Goal: Task Accomplishment & Management: Complete application form

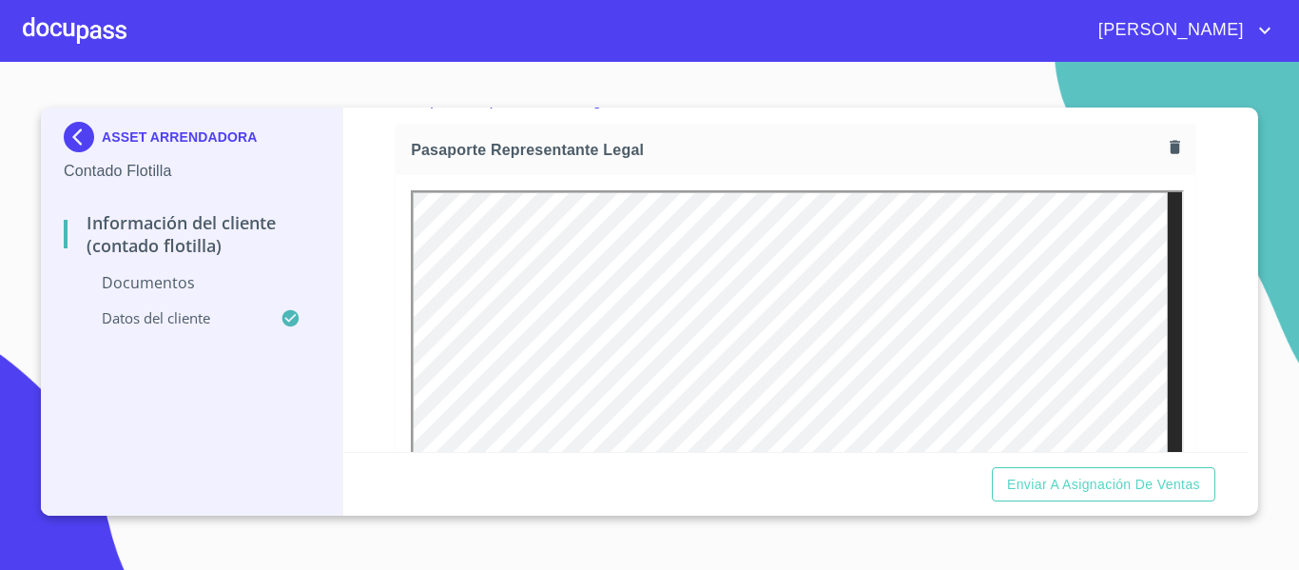
scroll to position [285, 0]
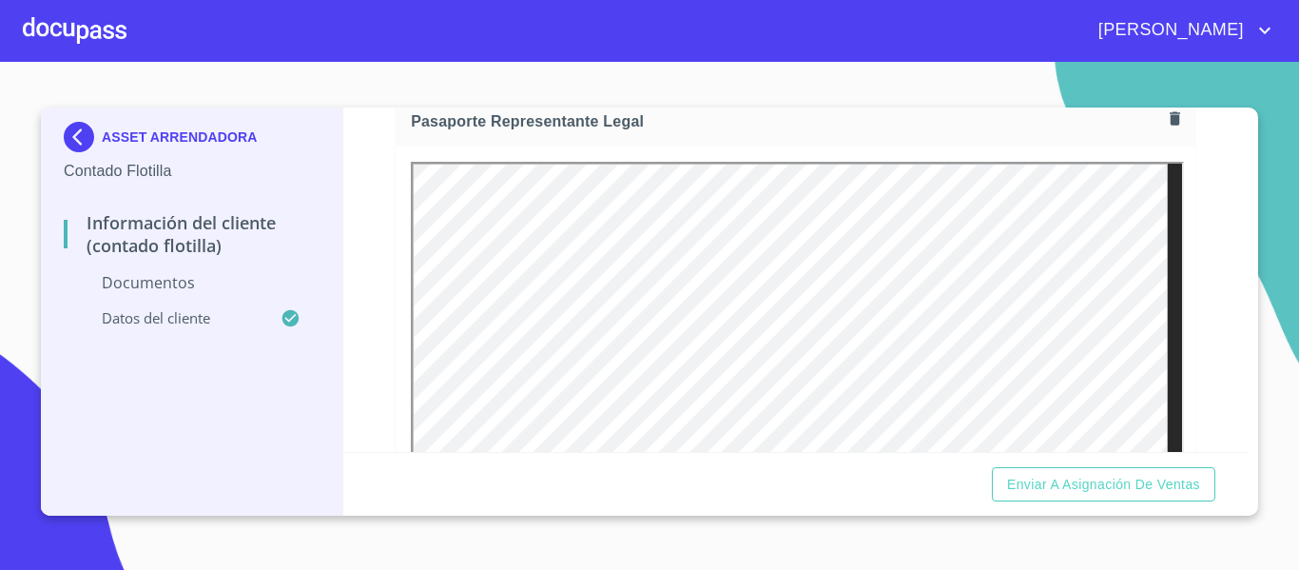
click at [125, 24] on div at bounding box center [75, 30] width 104 height 61
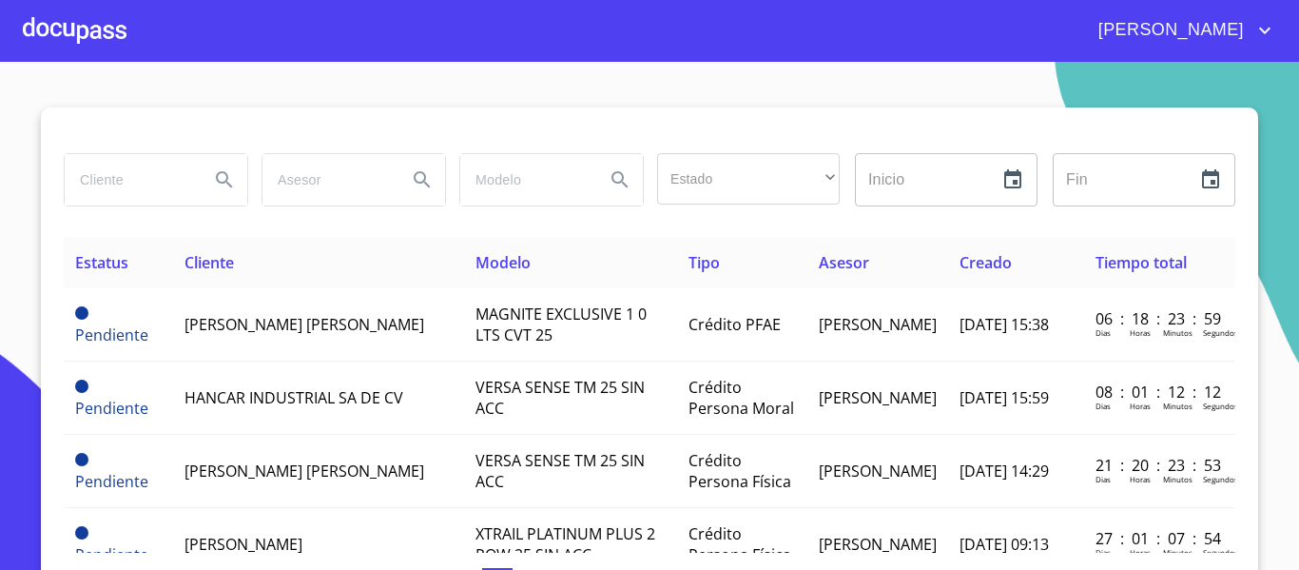
click at [126, 172] on input "search" at bounding box center [129, 179] width 129 height 51
type input "asset"
click at [219, 185] on icon "Search" at bounding box center [224, 179] width 23 height 23
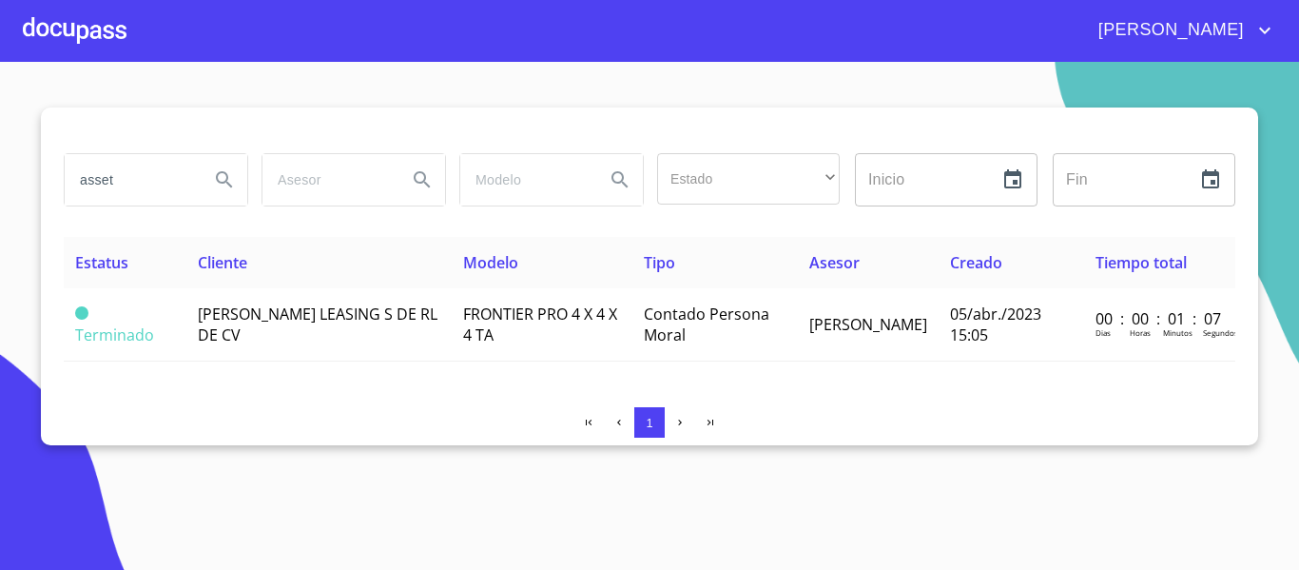
click at [69, 16] on div at bounding box center [75, 30] width 104 height 61
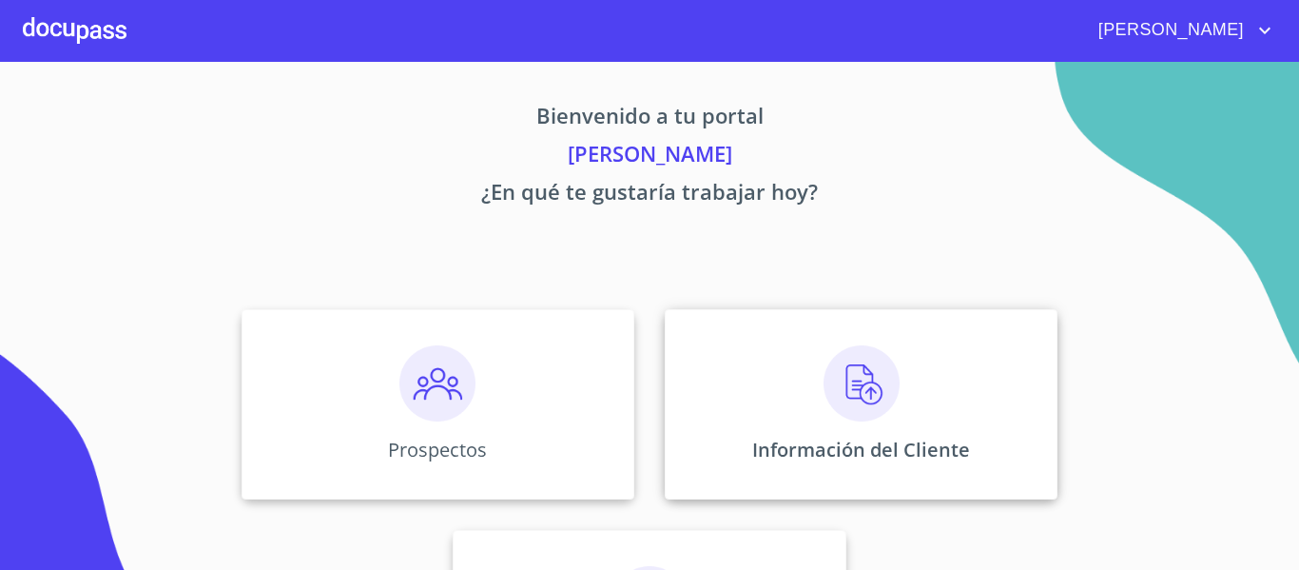
click at [696, 417] on div "Información del Cliente" at bounding box center [861, 404] width 393 height 190
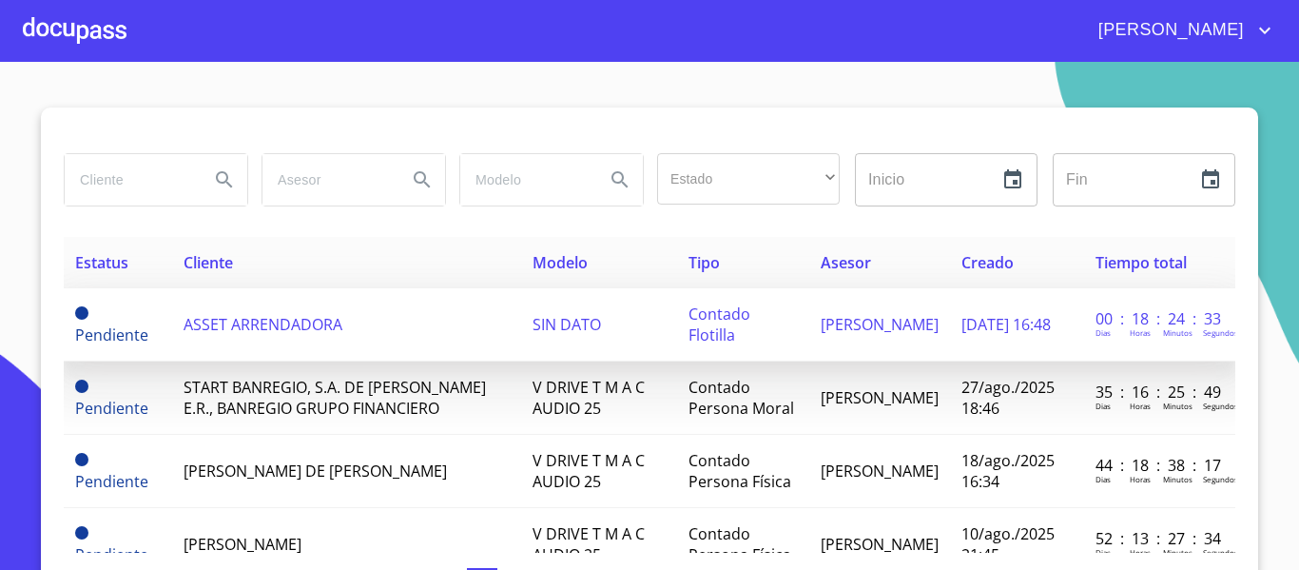
click at [342, 324] on td "ASSET ARRENDADORA" at bounding box center [346, 324] width 349 height 73
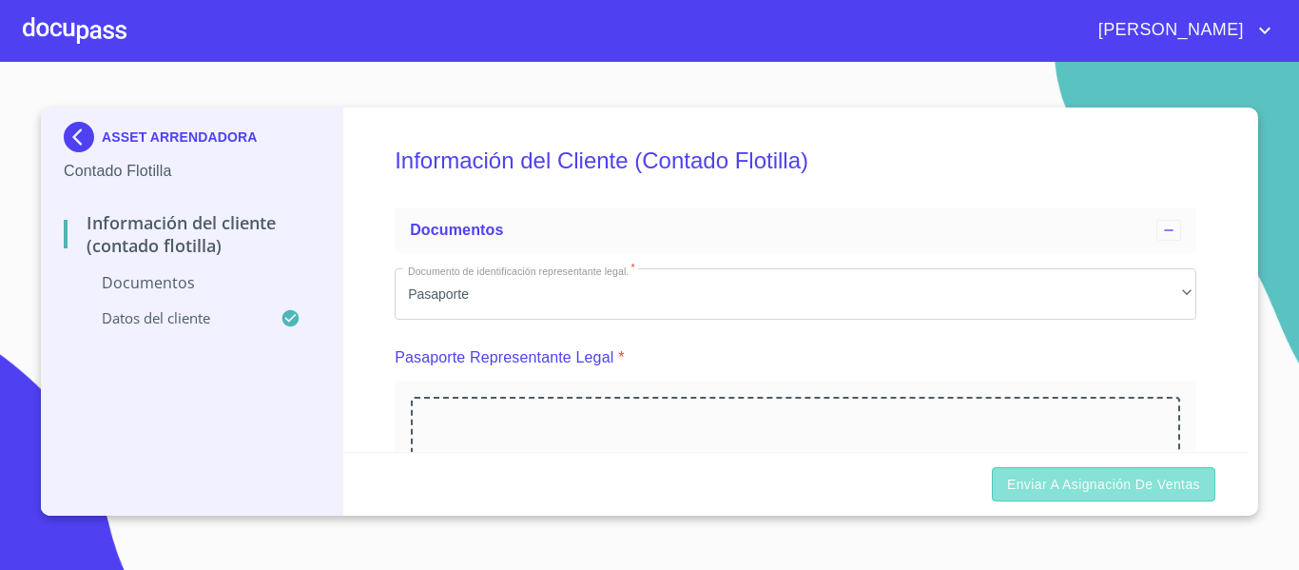
click at [1094, 486] on span "Enviar a Asignación de Ventas" at bounding box center [1103, 485] width 193 height 24
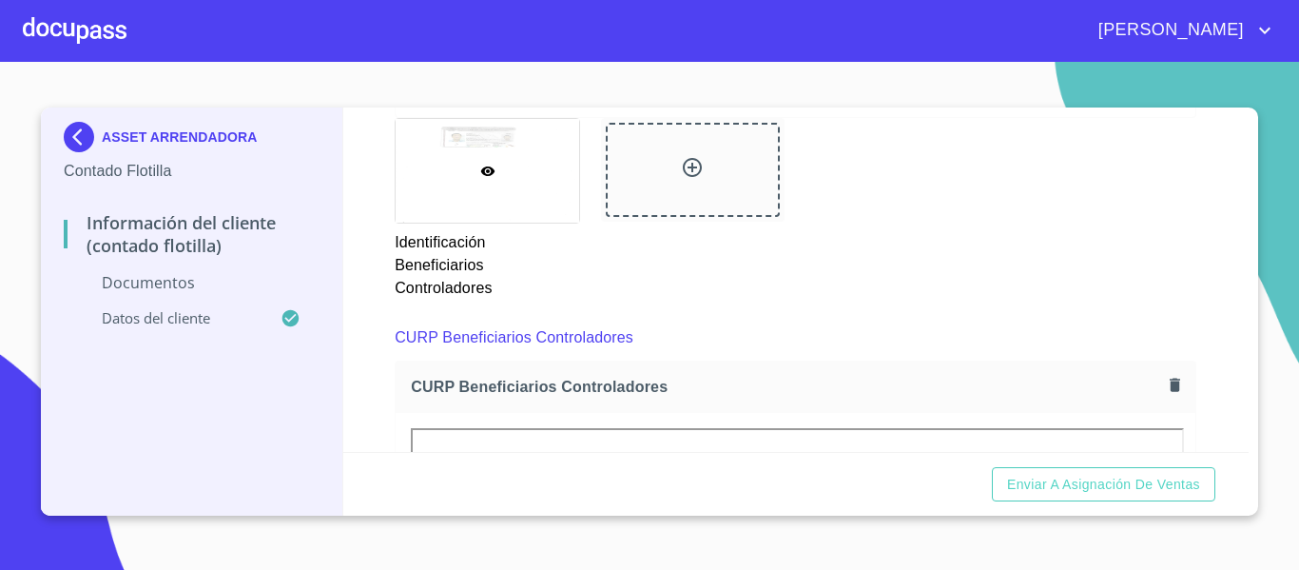
scroll to position [4709, 0]
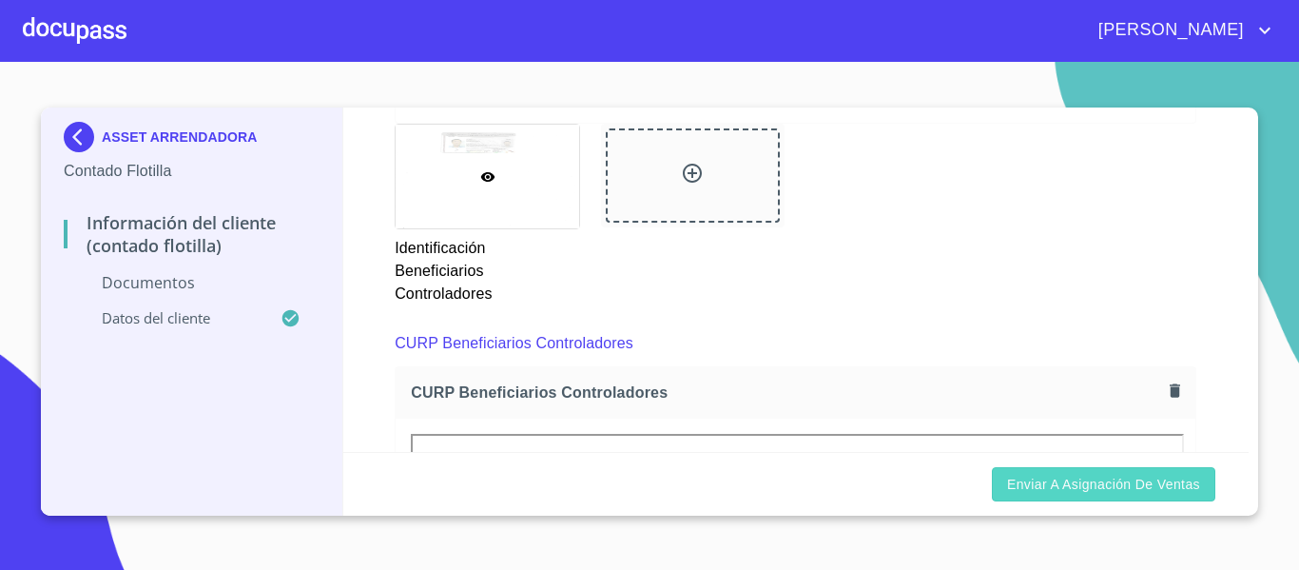
click at [1042, 481] on span "Enviar a Asignación de Ventas" at bounding box center [1103, 485] width 193 height 24
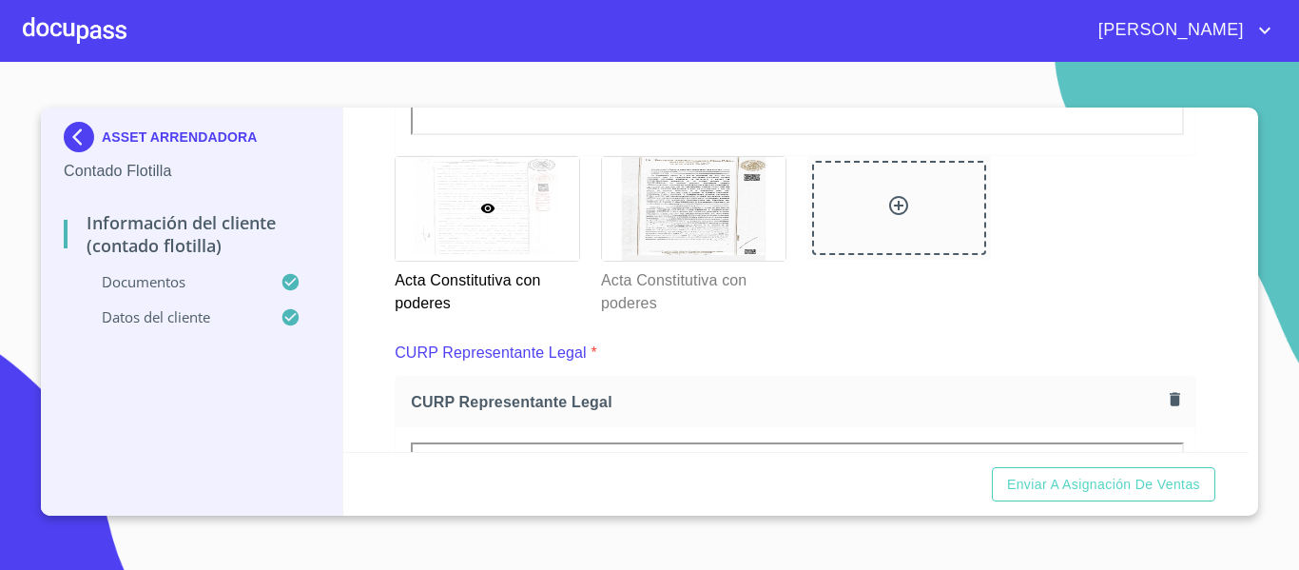
scroll to position [3758, 0]
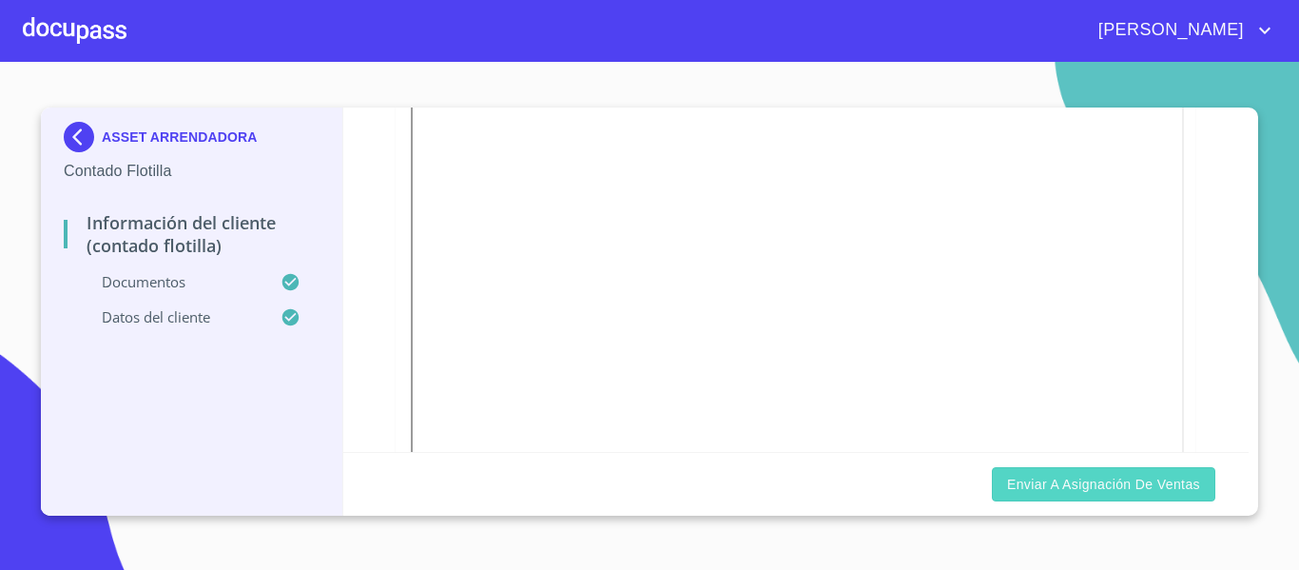
click at [1152, 488] on span "Enviar a Asignación de Ventas" at bounding box center [1103, 485] width 193 height 24
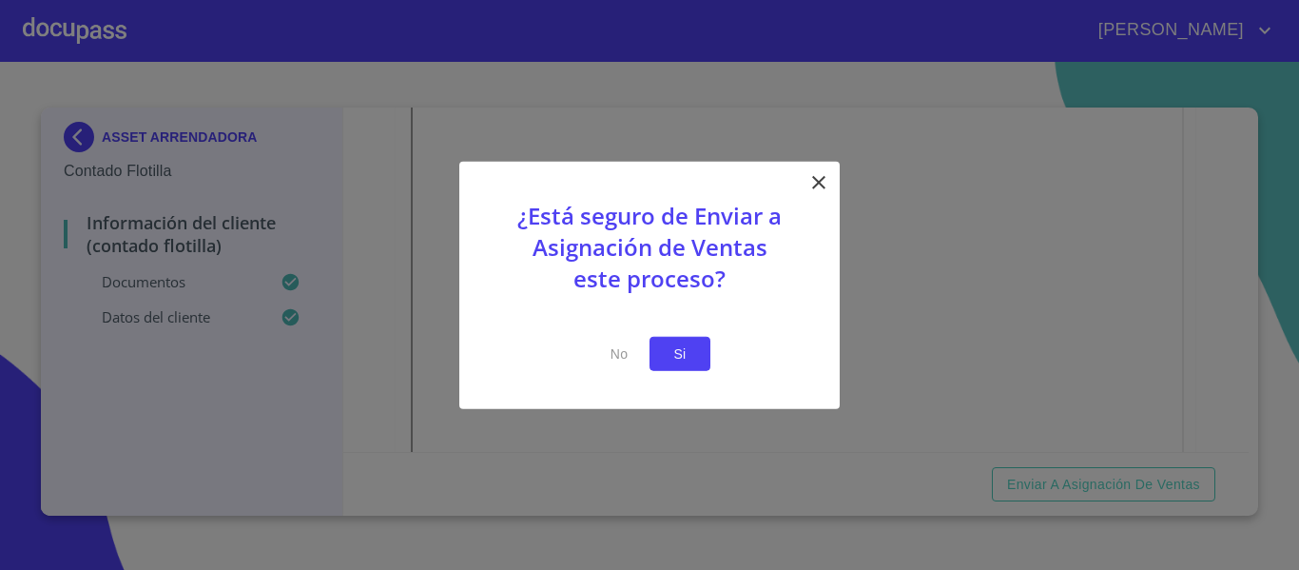
click at [678, 357] on span "Si" at bounding box center [680, 353] width 30 height 24
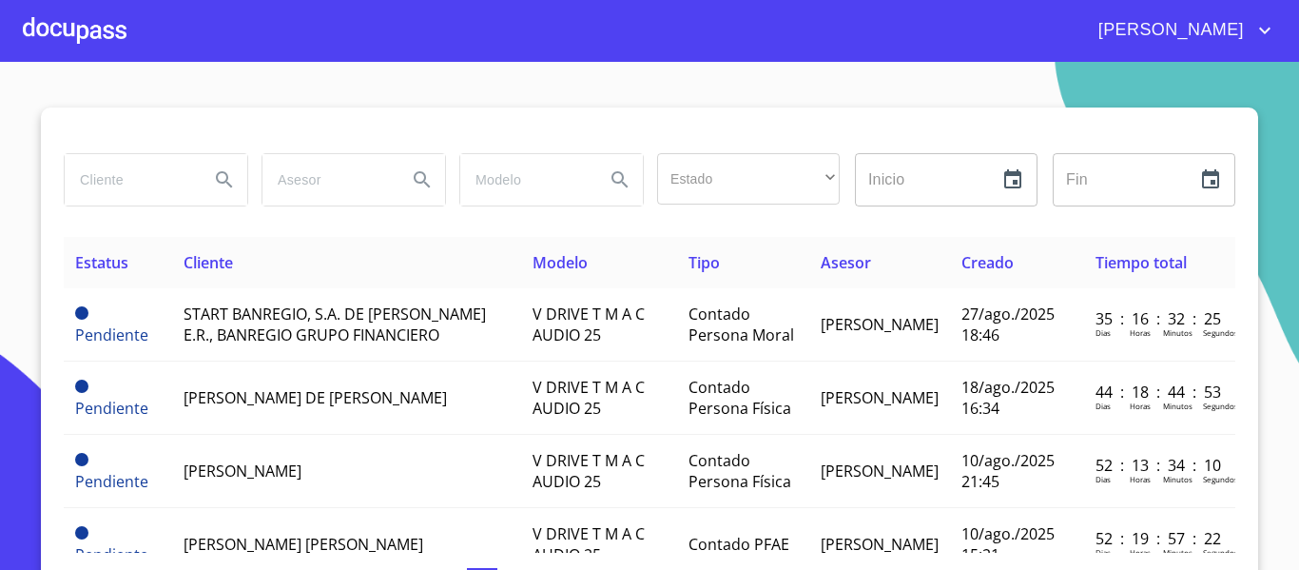
click at [100, 40] on div at bounding box center [75, 30] width 104 height 61
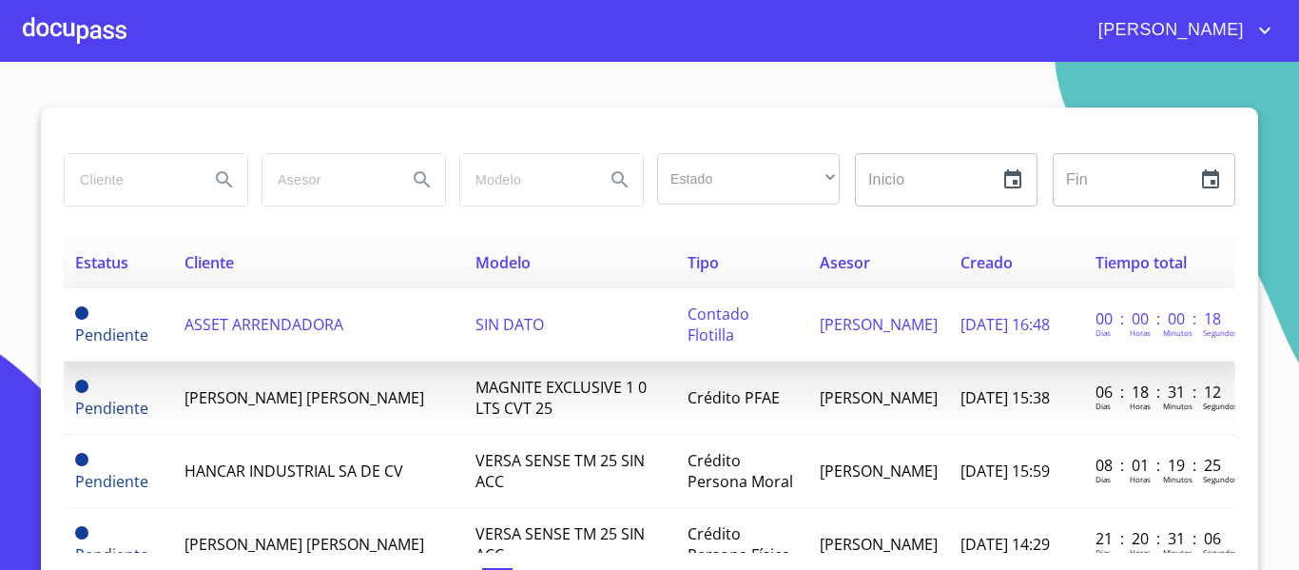
click at [248, 320] on span "ASSET ARRENDADORA" at bounding box center [264, 324] width 159 height 21
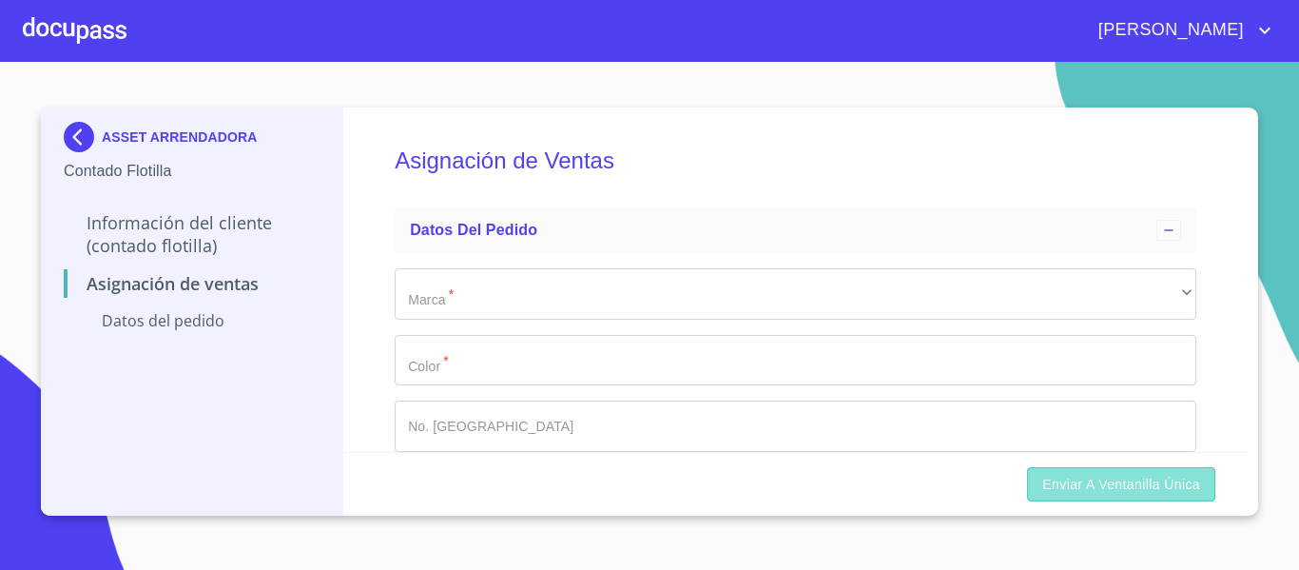
click at [1109, 480] on span "Enviar a Ventanilla Única" at bounding box center [1121, 485] width 158 height 24
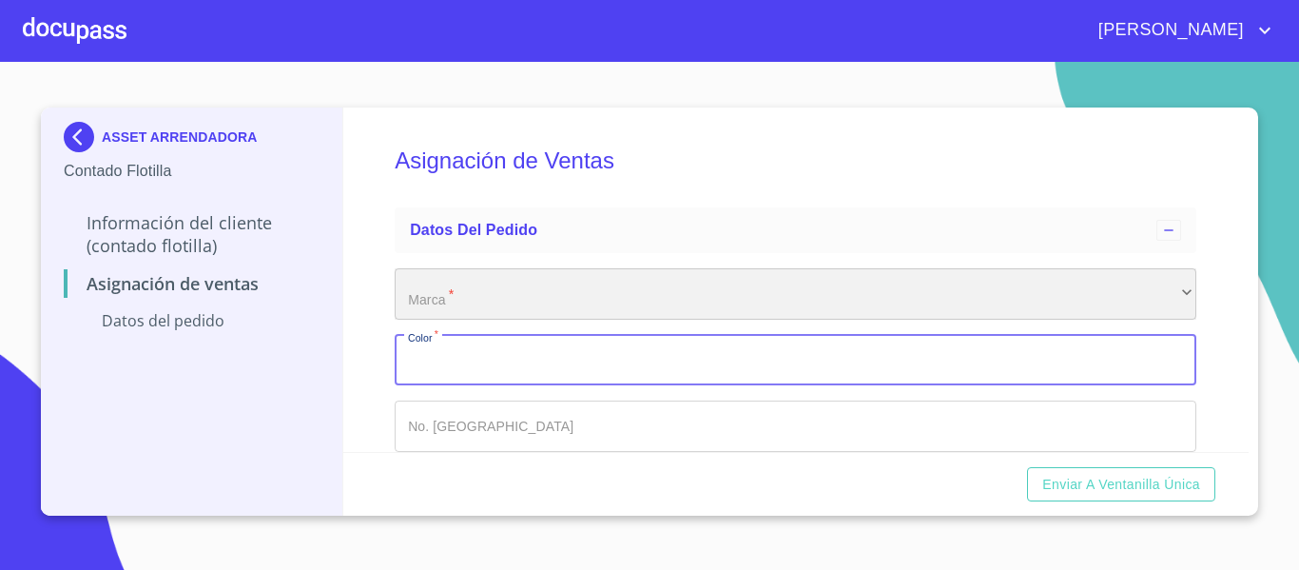
click at [494, 300] on div "​" at bounding box center [796, 293] width 802 height 51
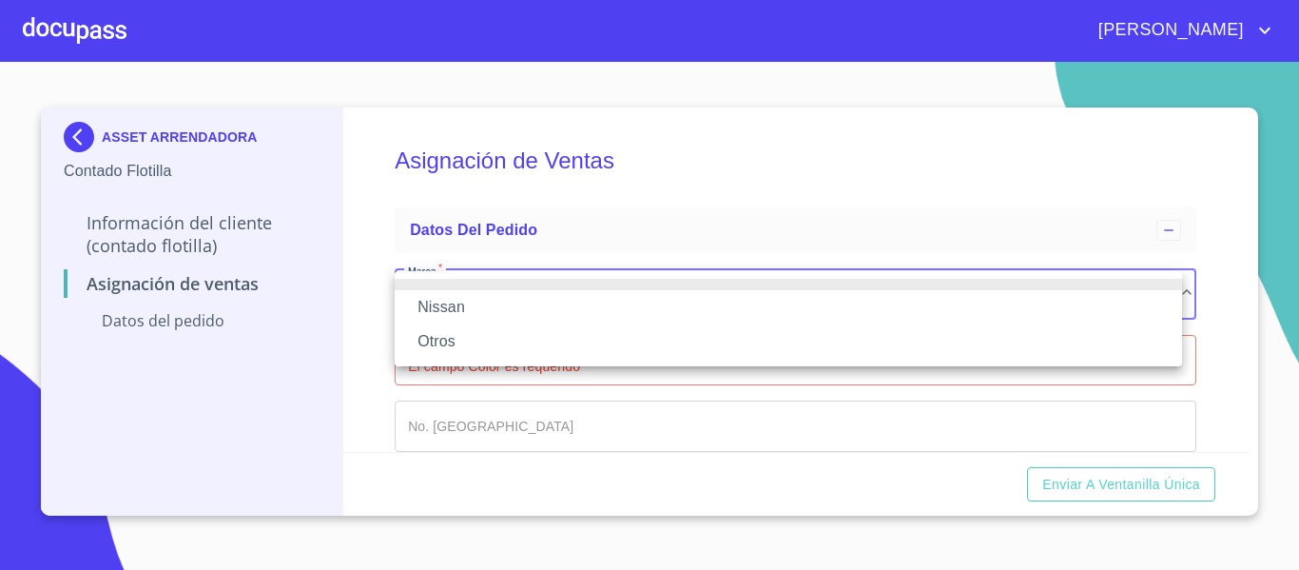
click at [494, 300] on li "Nissan" at bounding box center [789, 307] width 788 height 34
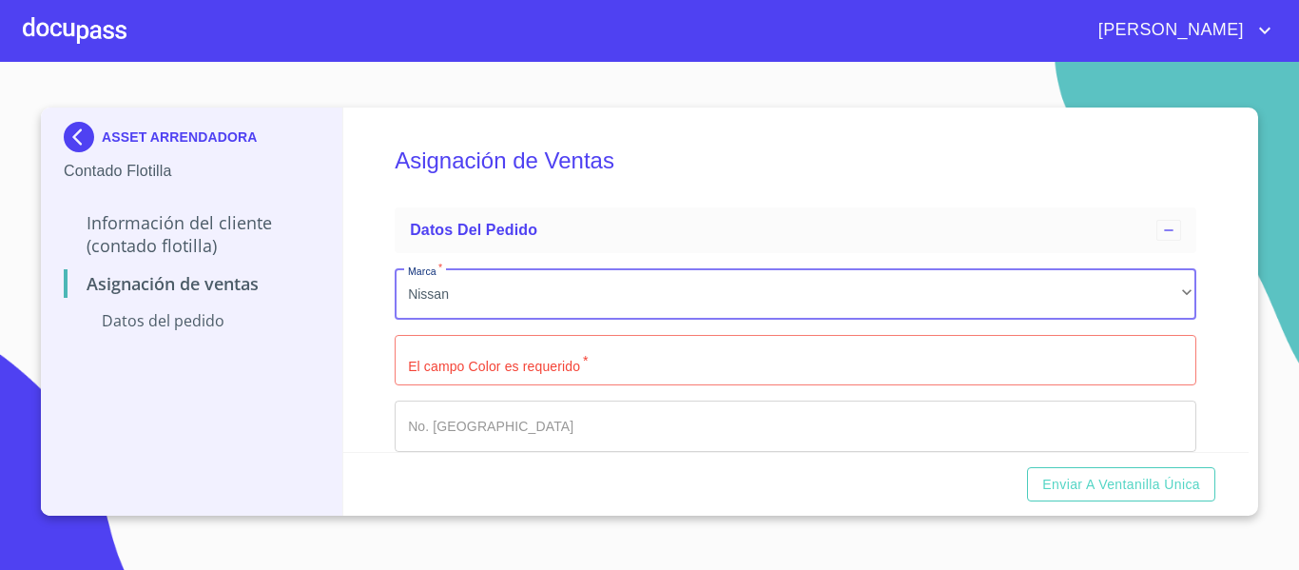
click at [478, 369] on input "Marca   *" at bounding box center [796, 360] width 802 height 51
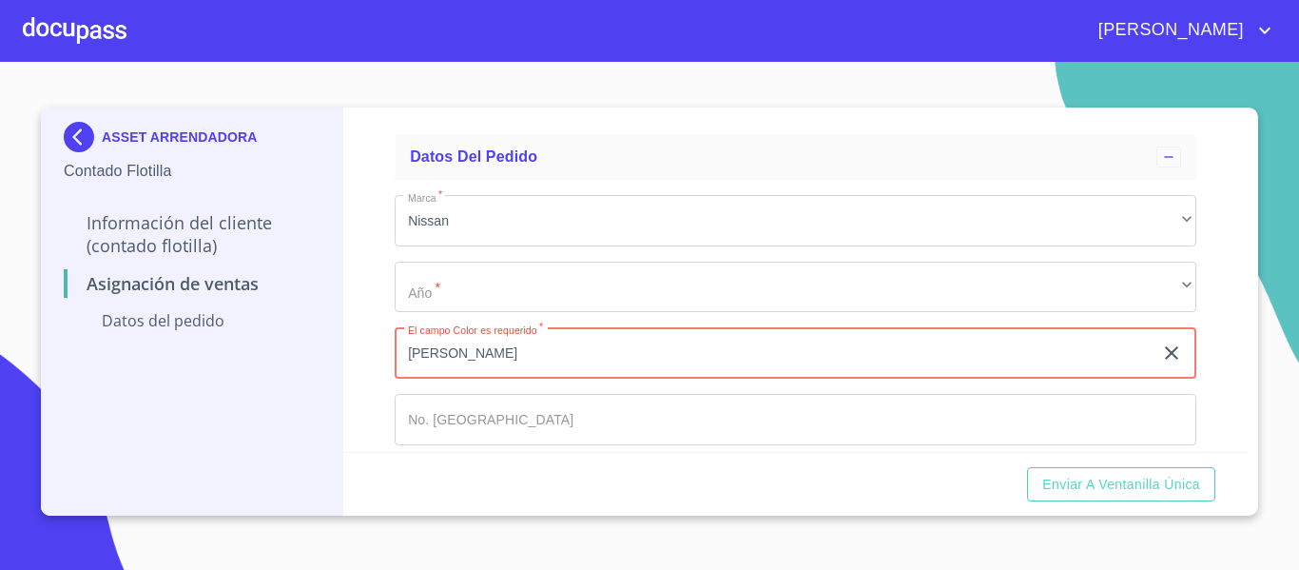
scroll to position [161, 0]
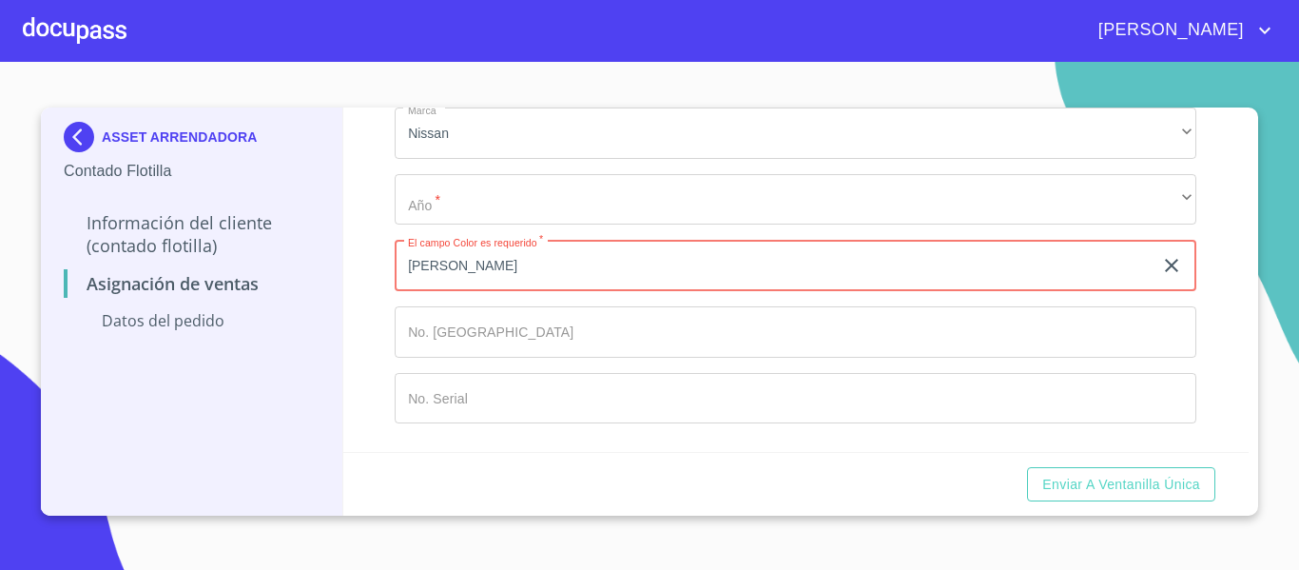
type input "[PERSON_NAME]"
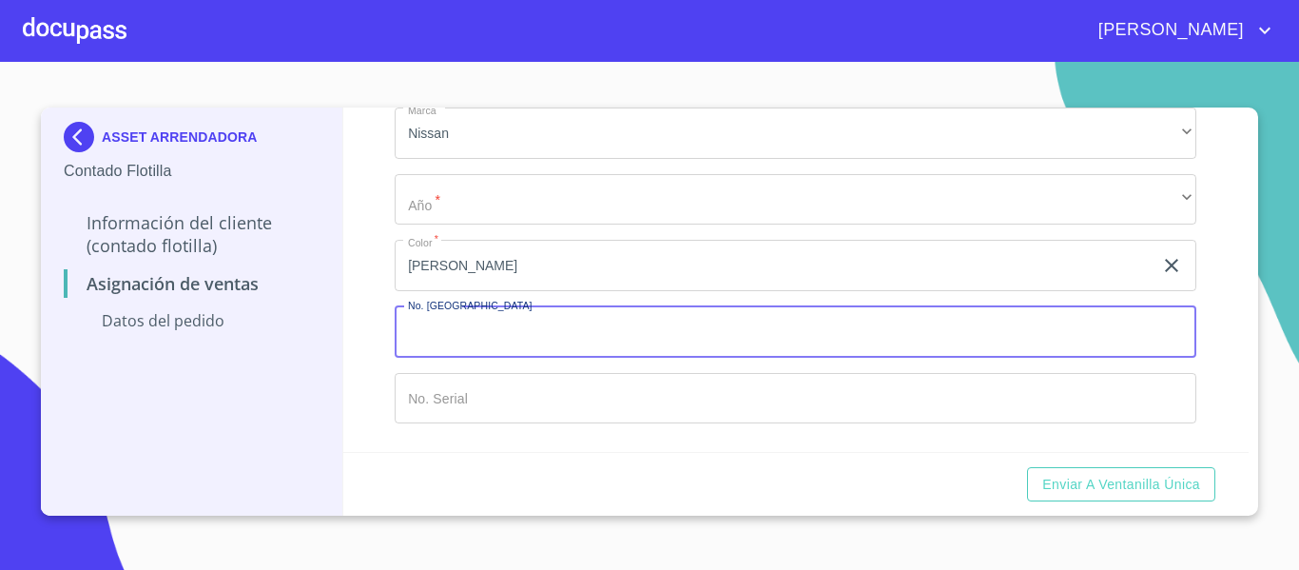
click at [504, 341] on input "Marca   *" at bounding box center [796, 331] width 802 height 51
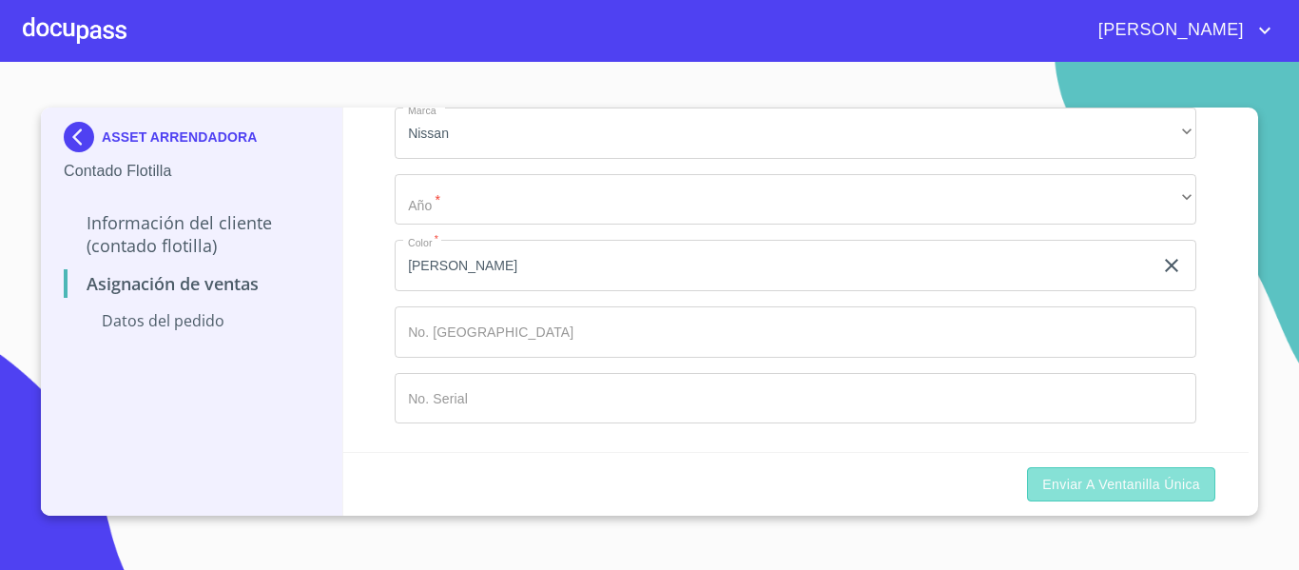
click at [1135, 481] on span "Enviar a Ventanilla Única" at bounding box center [1121, 485] width 158 height 24
click at [525, 347] on input "Marca   *" at bounding box center [796, 331] width 802 height 51
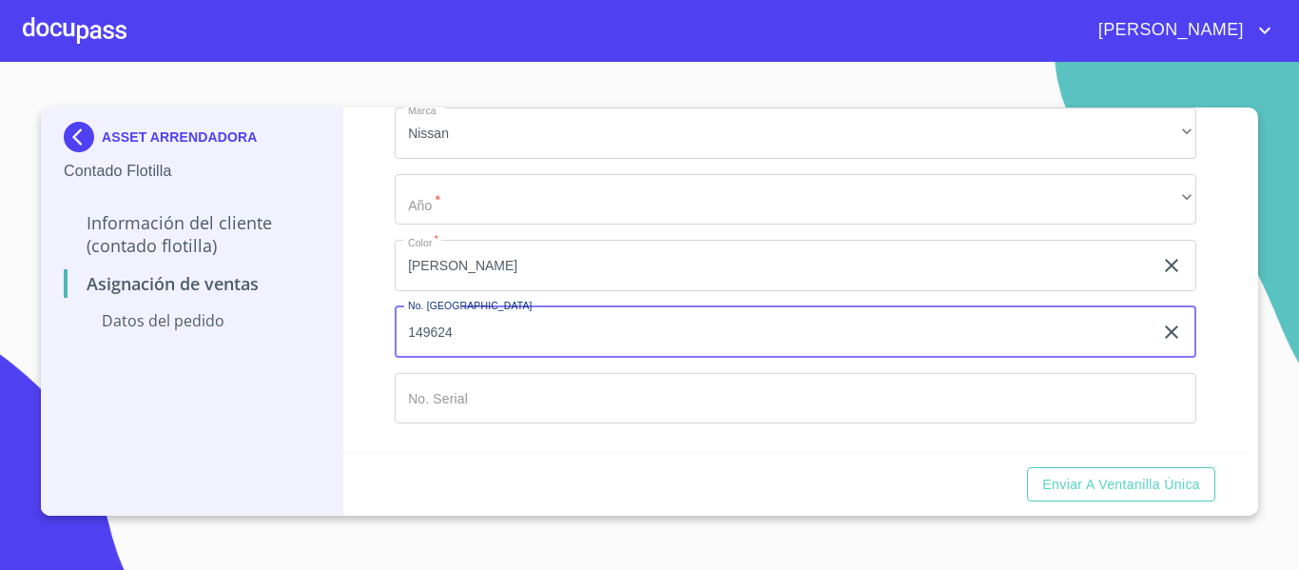
type input "149624"
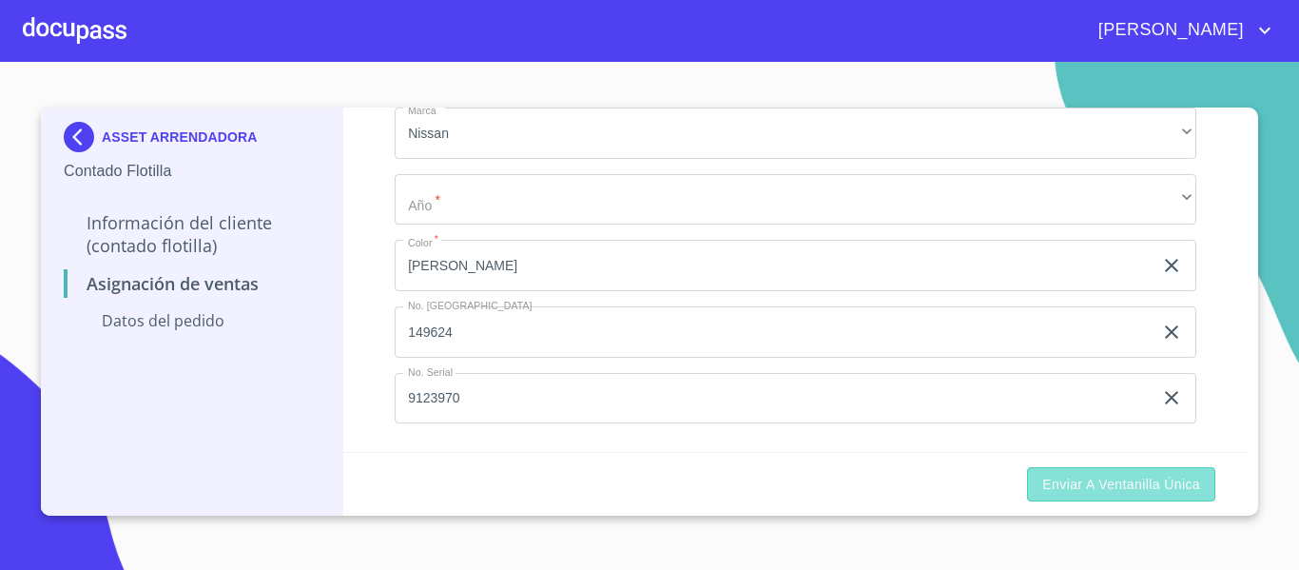
click at [1067, 492] on span "Enviar a Ventanilla Única" at bounding box center [1121, 485] width 158 height 24
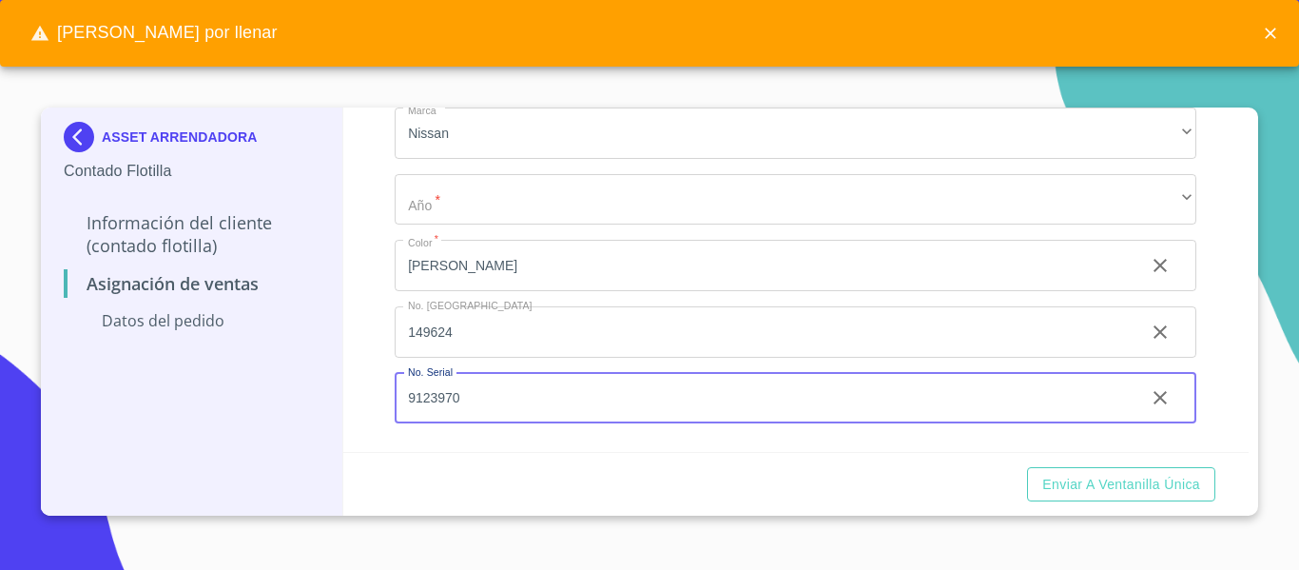
click at [496, 379] on input "9123970" at bounding box center [762, 398] width 735 height 51
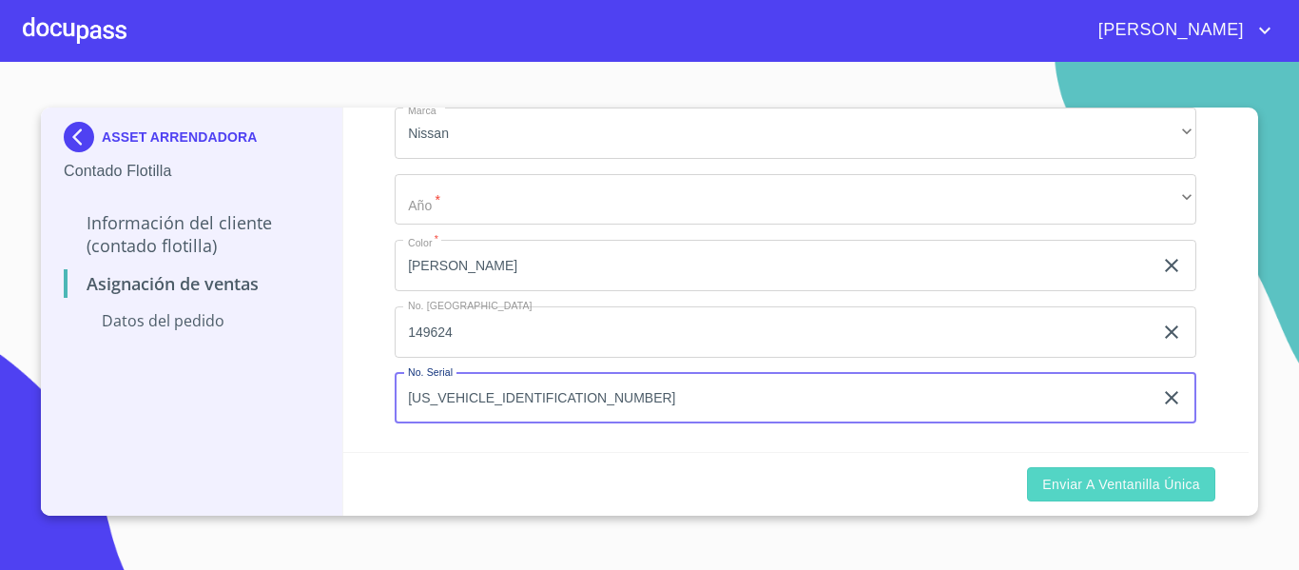
type input "[US_VEHICLE_IDENTIFICATION_NUMBER]"
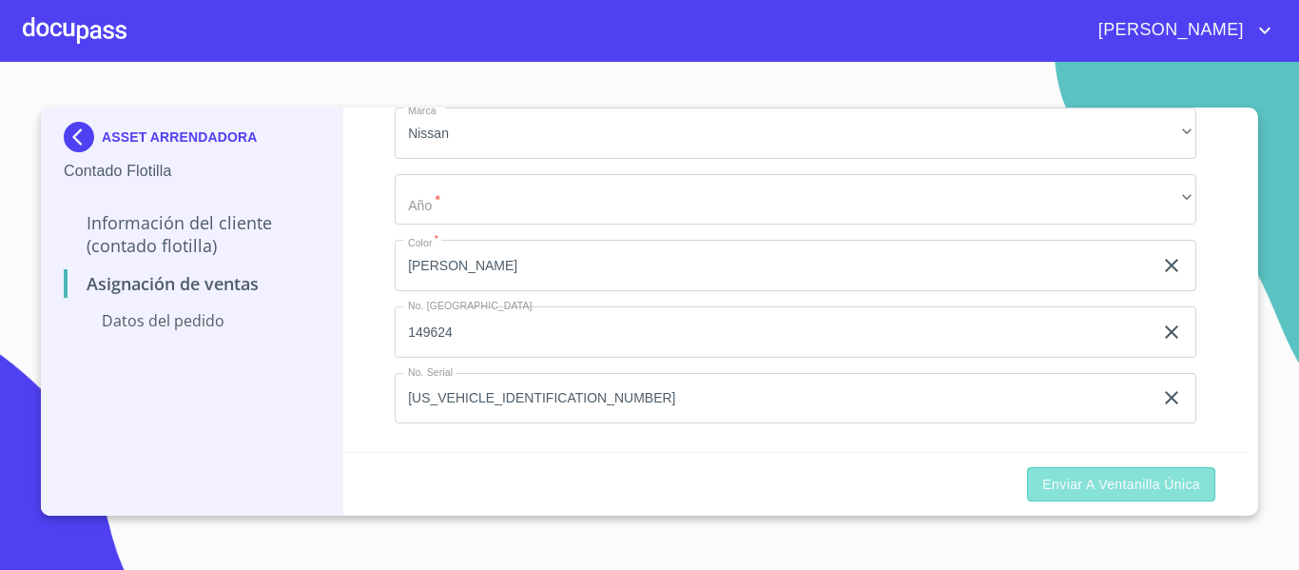
click at [1047, 488] on span "Enviar a Ventanilla Única" at bounding box center [1121, 485] width 158 height 24
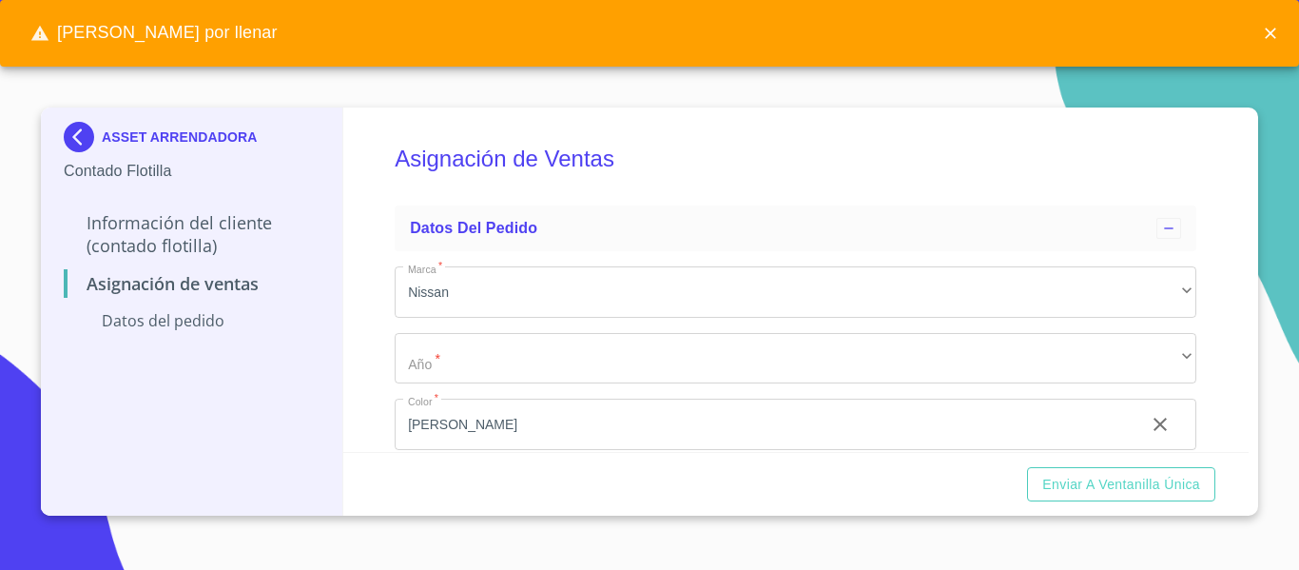
scroll to position [0, 0]
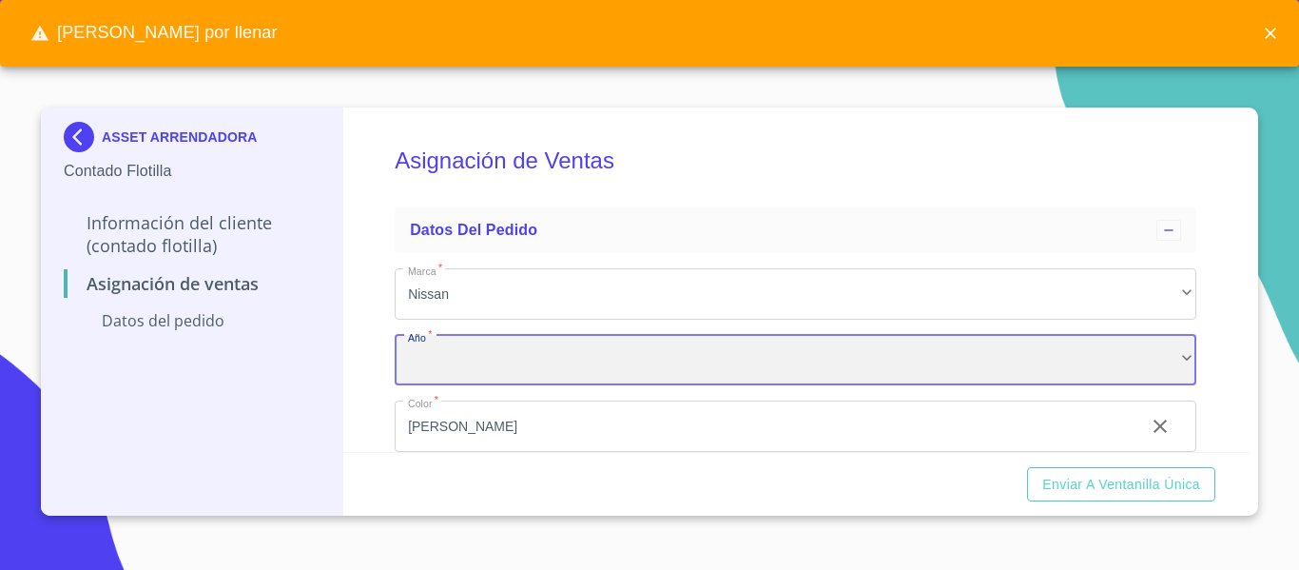
click at [624, 359] on div "​" at bounding box center [796, 360] width 802 height 51
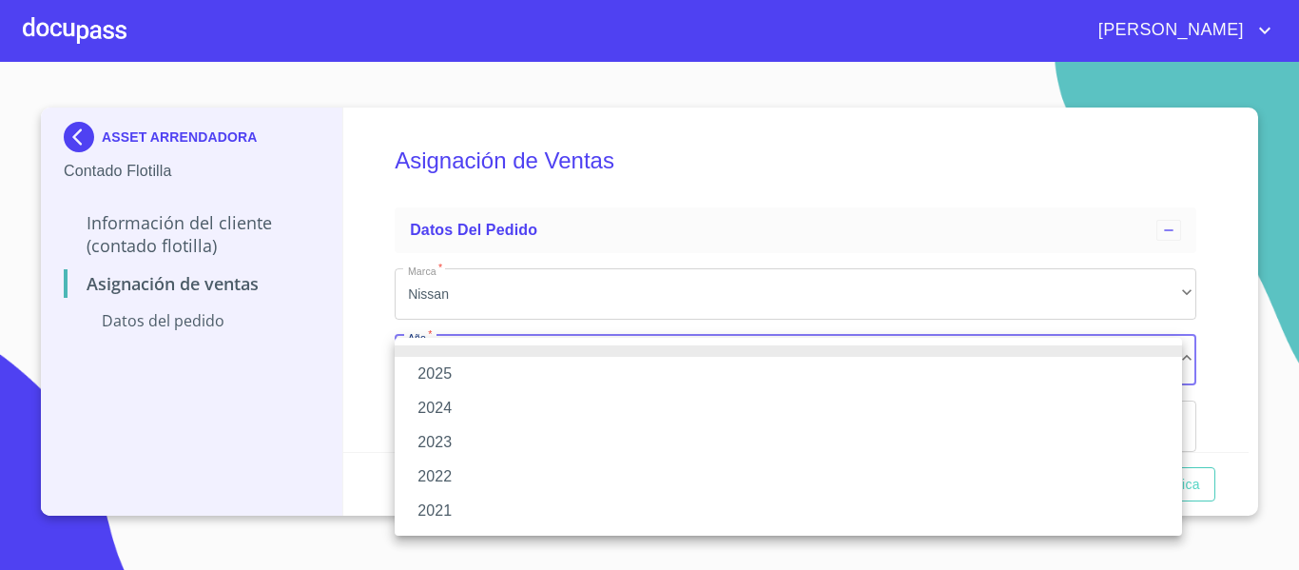
click at [442, 381] on li "2025" at bounding box center [789, 374] width 788 height 34
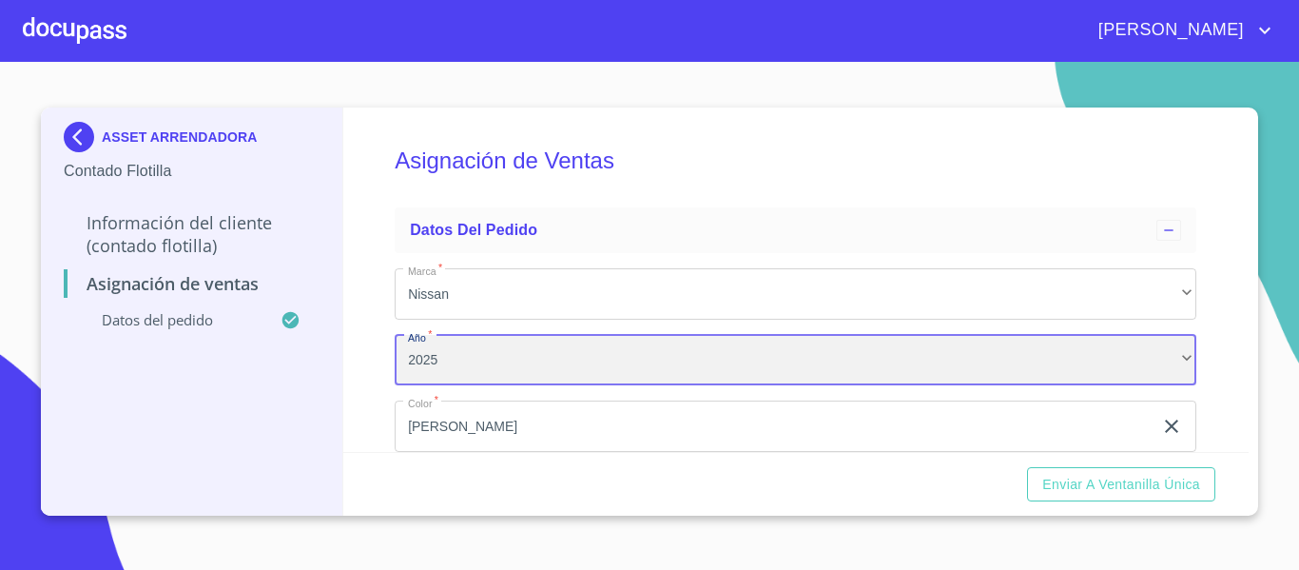
scroll to position [161, 0]
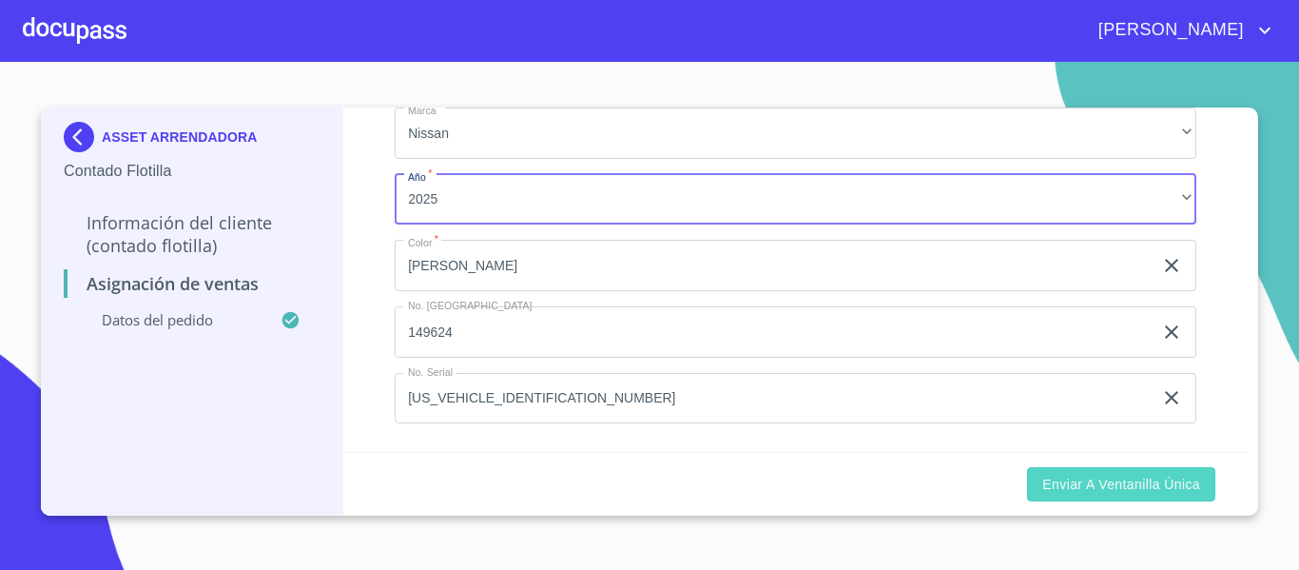
click at [1123, 487] on span "Enviar a Ventanilla Única" at bounding box center [1121, 485] width 158 height 24
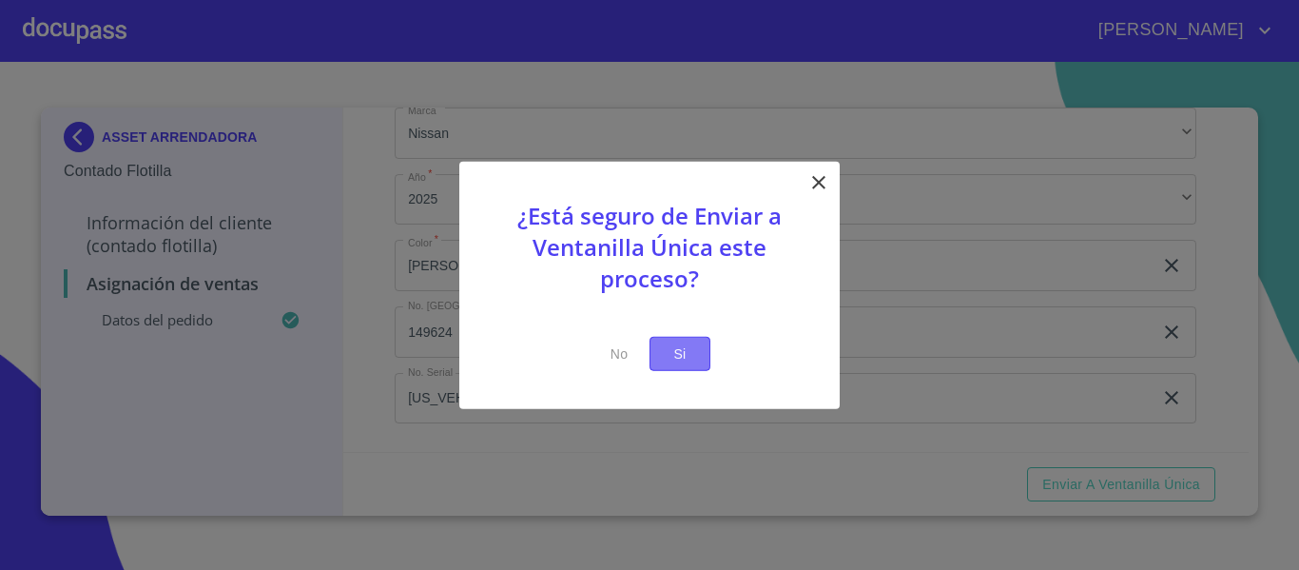
click at [671, 358] on span "Si" at bounding box center [680, 353] width 30 height 24
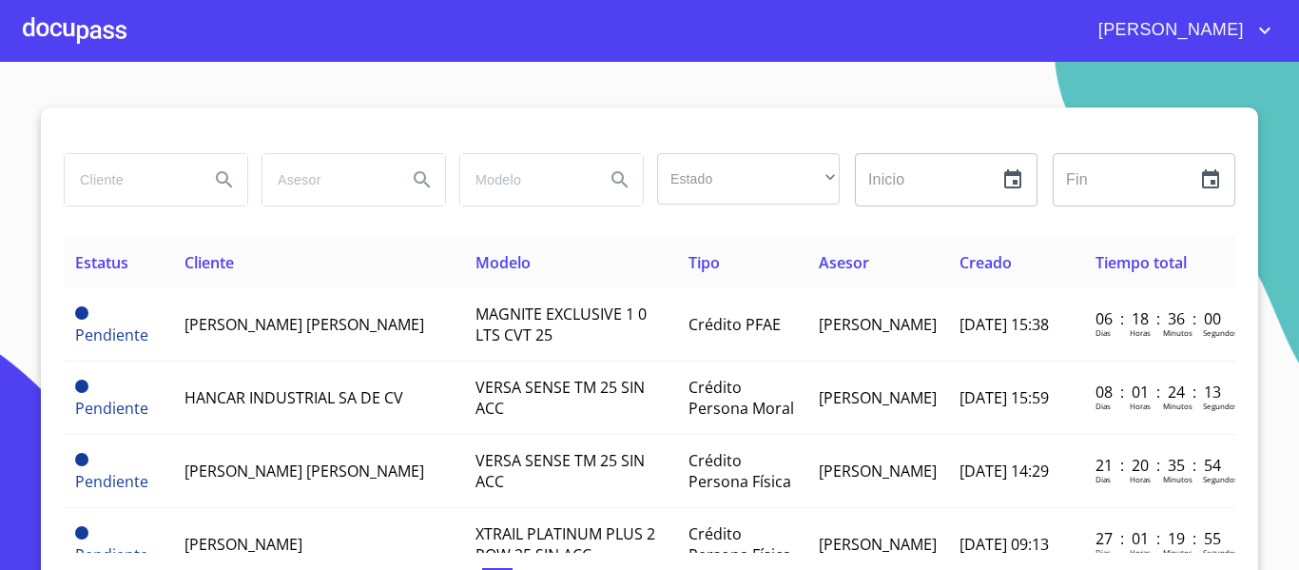
drag, startPoint x: 45, startPoint y: 164, endPoint x: 52, endPoint y: 181, distance: 18.7
click at [45, 169] on div "Estado ​ ​ Inicio ​ Fin ​ Estatus Cliente Modelo Tipo Asesor Creado Tiempo tota…" at bounding box center [649, 356] width 1217 height 498
click at [93, 180] on input "search" at bounding box center [129, 179] width 129 height 51
type input "asset"
click at [221, 174] on icon "Search" at bounding box center [224, 179] width 23 height 23
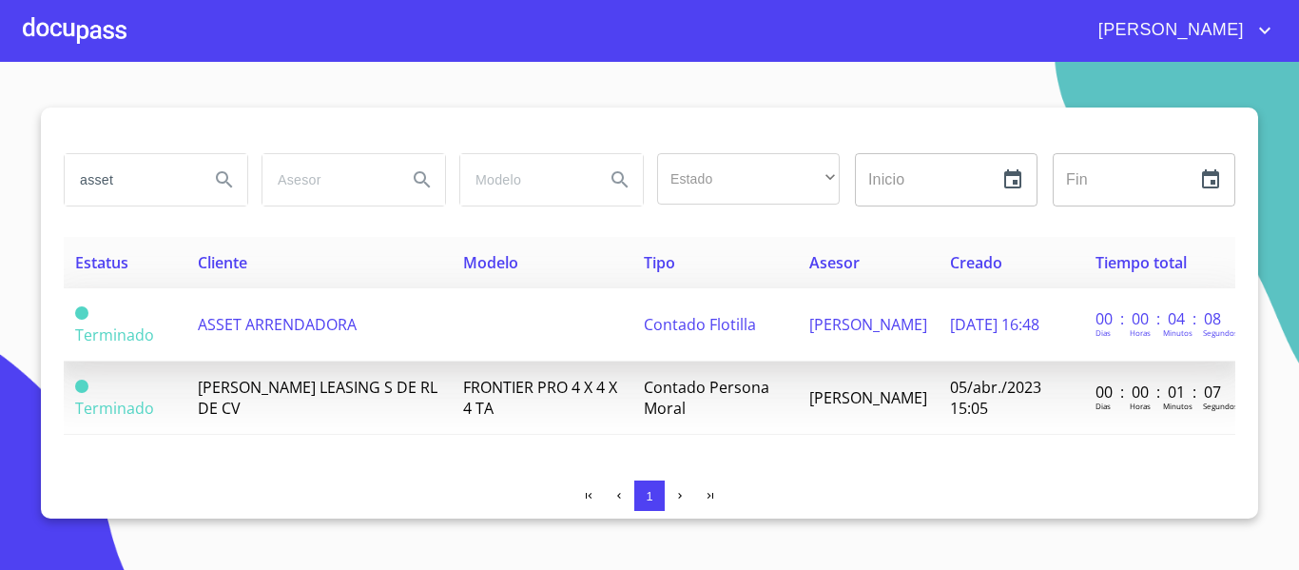
click at [320, 326] on span "ASSET ARRENDADORA" at bounding box center [277, 324] width 159 height 21
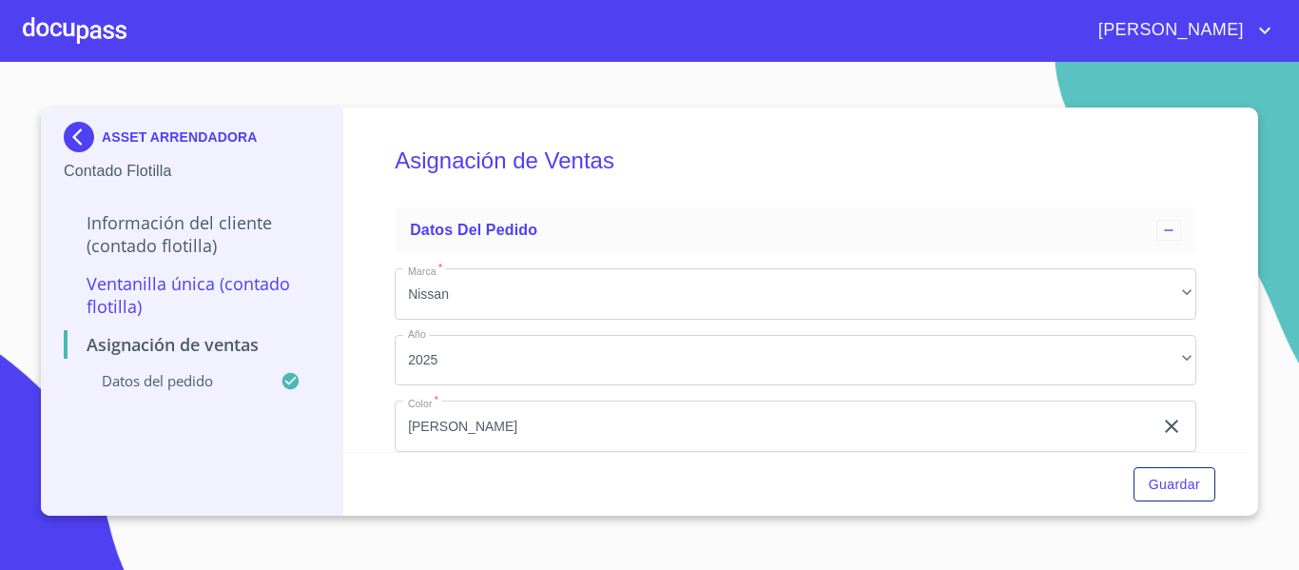
click at [68, 19] on div at bounding box center [75, 30] width 104 height 61
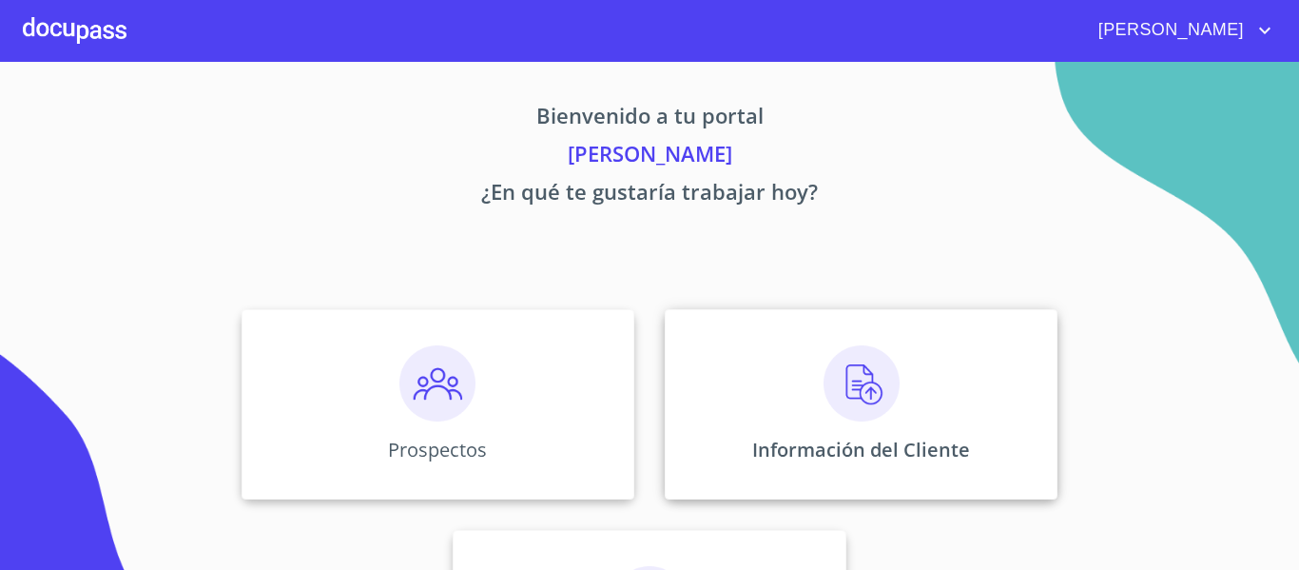
click at [754, 434] on div "Información del Cliente" at bounding box center [861, 404] width 393 height 190
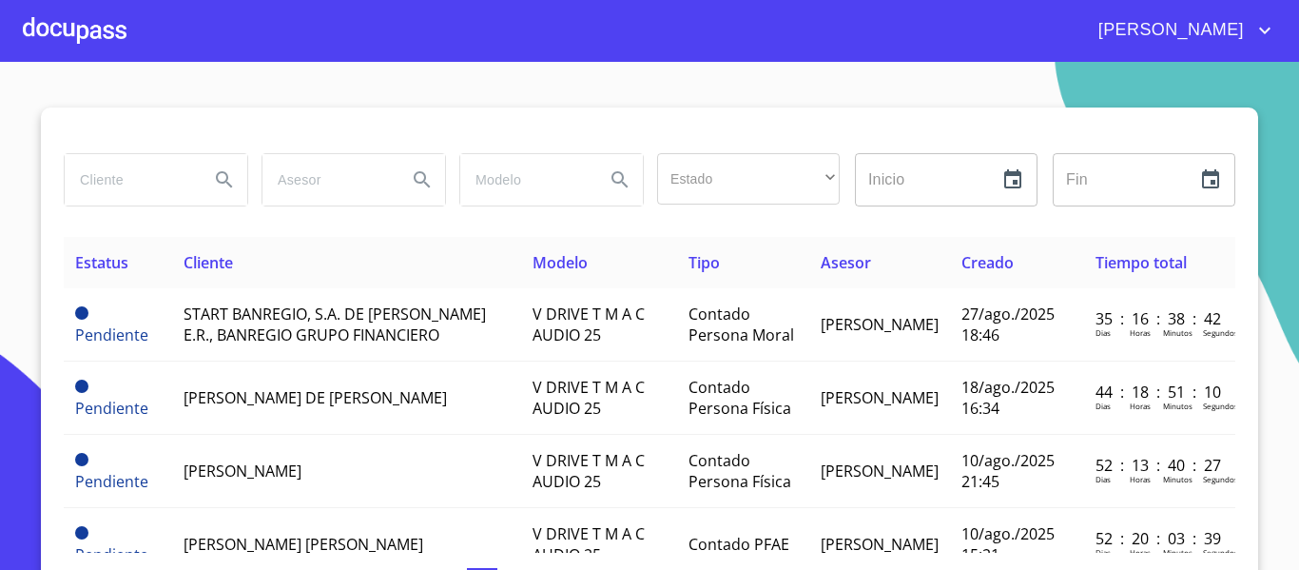
click at [153, 173] on input "search" at bounding box center [129, 179] width 129 height 51
type input "a"
type input "ASSET"
click at [216, 184] on icon "Search" at bounding box center [224, 179] width 16 height 16
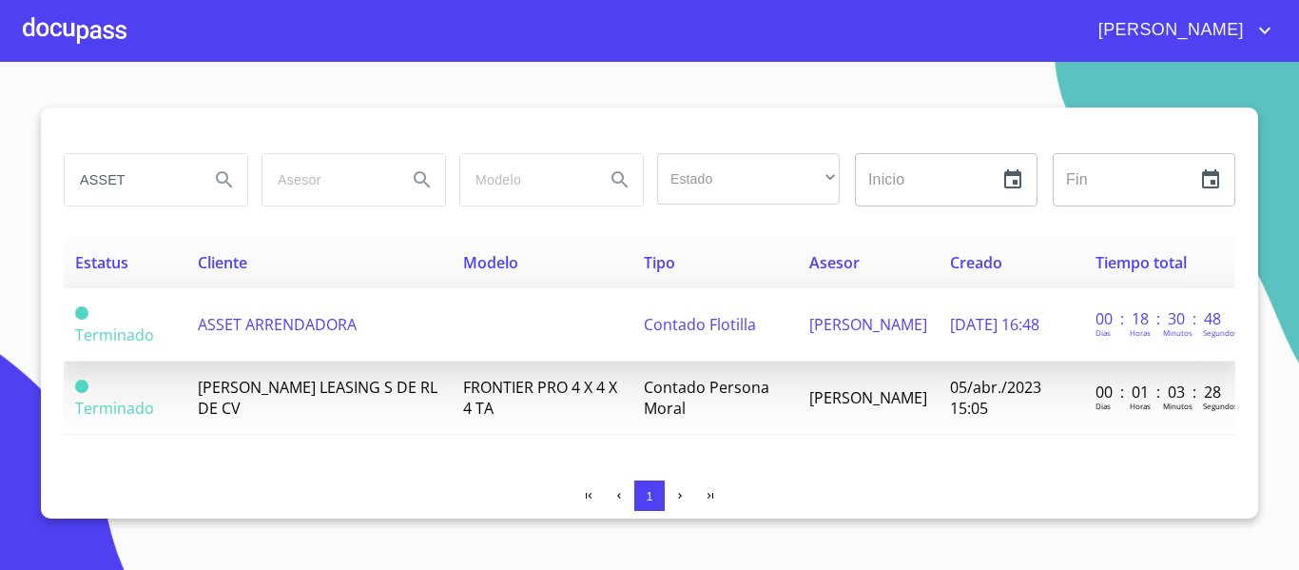
click at [300, 328] on span "ASSET ARRENDADORA" at bounding box center [277, 324] width 159 height 21
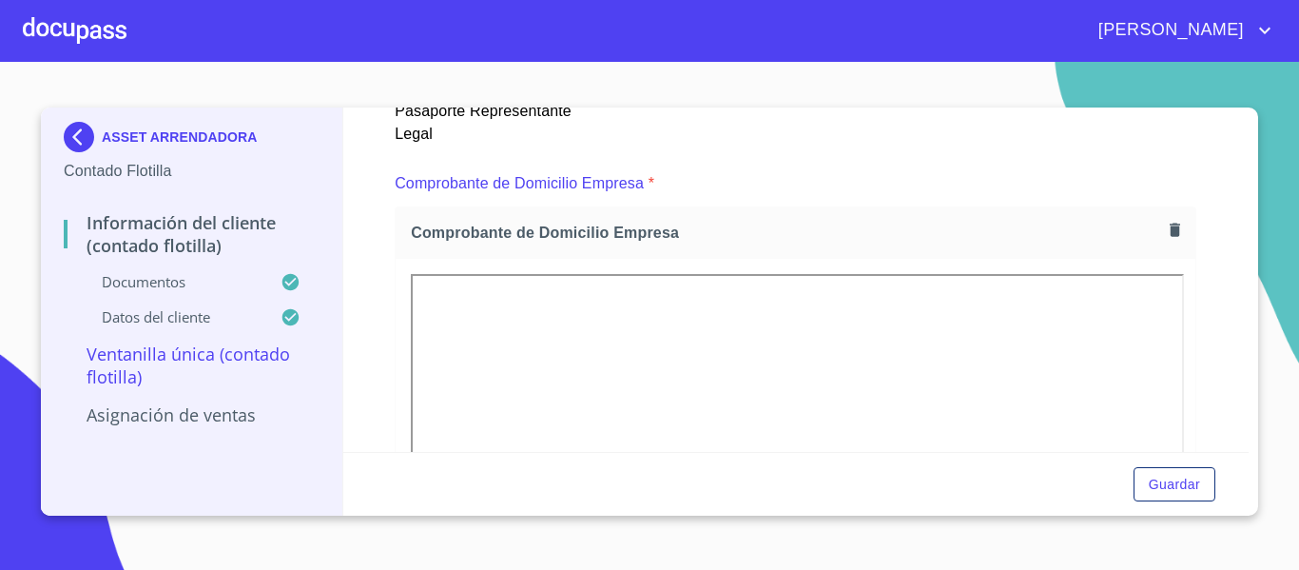
scroll to position [976, 0]
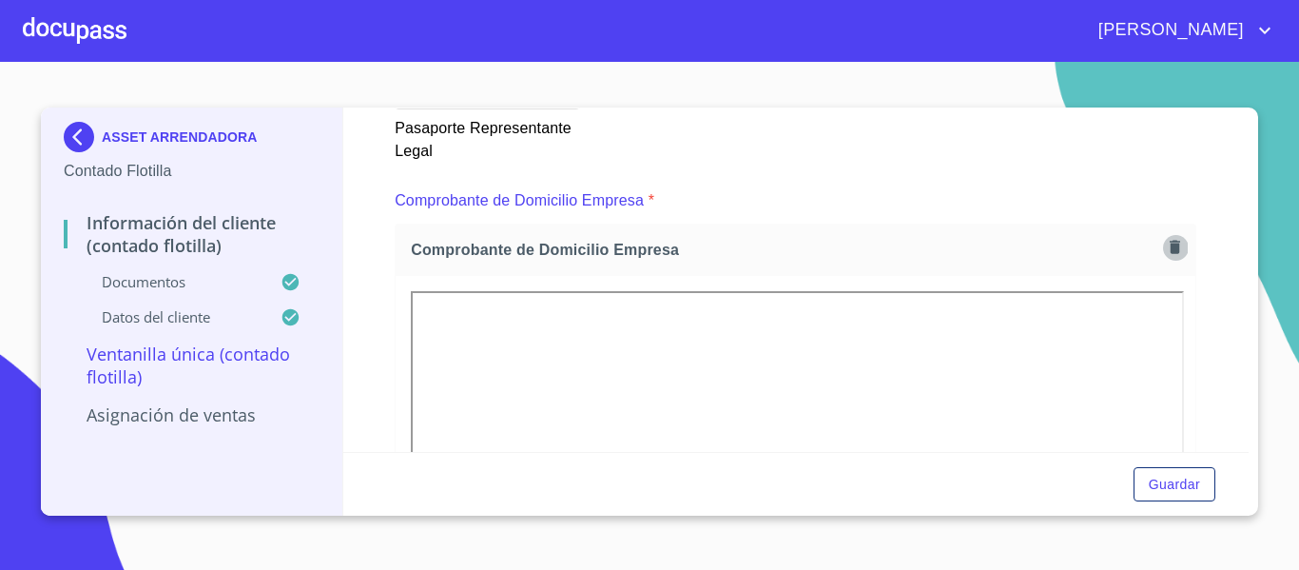
click at [1166, 251] on icon "button" at bounding box center [1175, 247] width 18 height 18
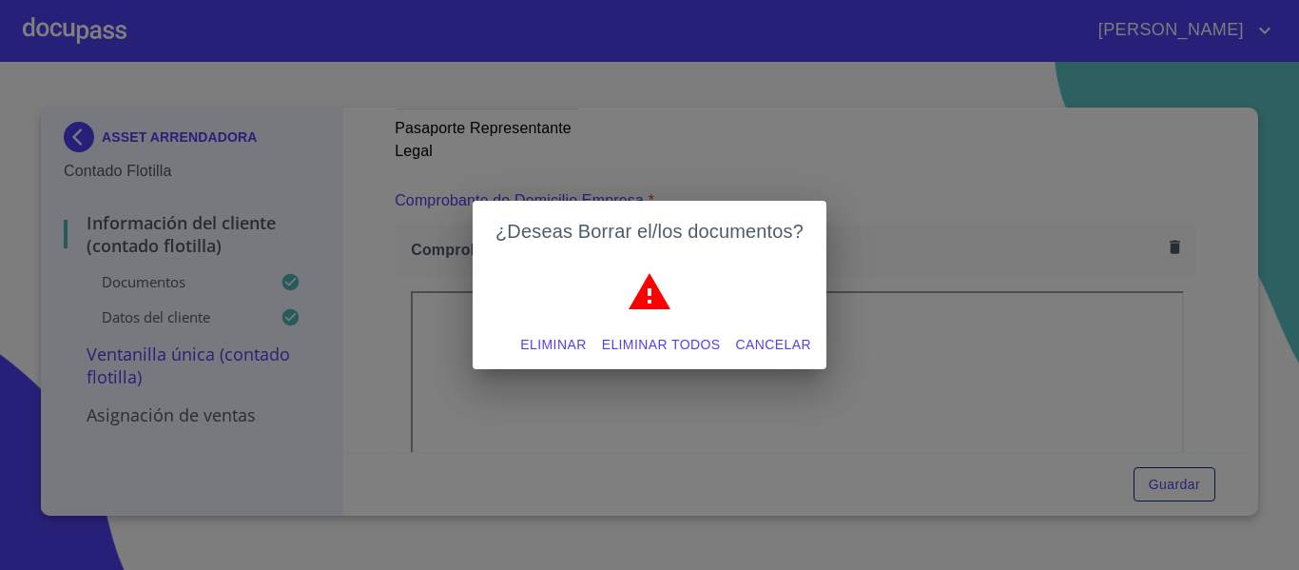
click at [540, 344] on span "Eliminar" at bounding box center [553, 345] width 66 height 24
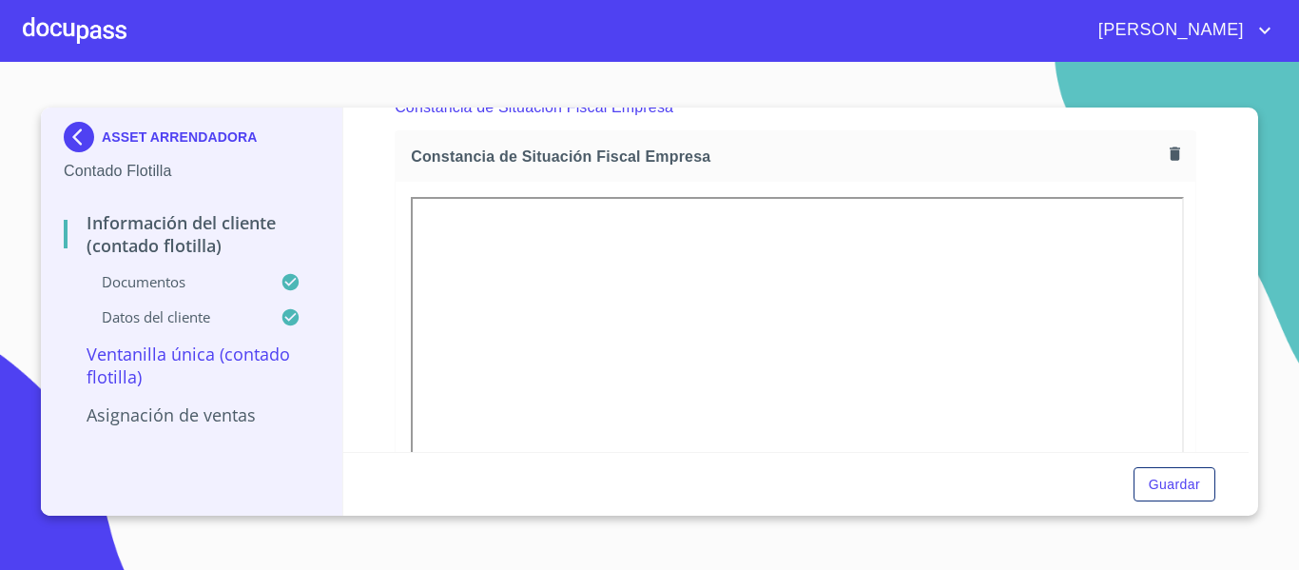
scroll to position [1847, 0]
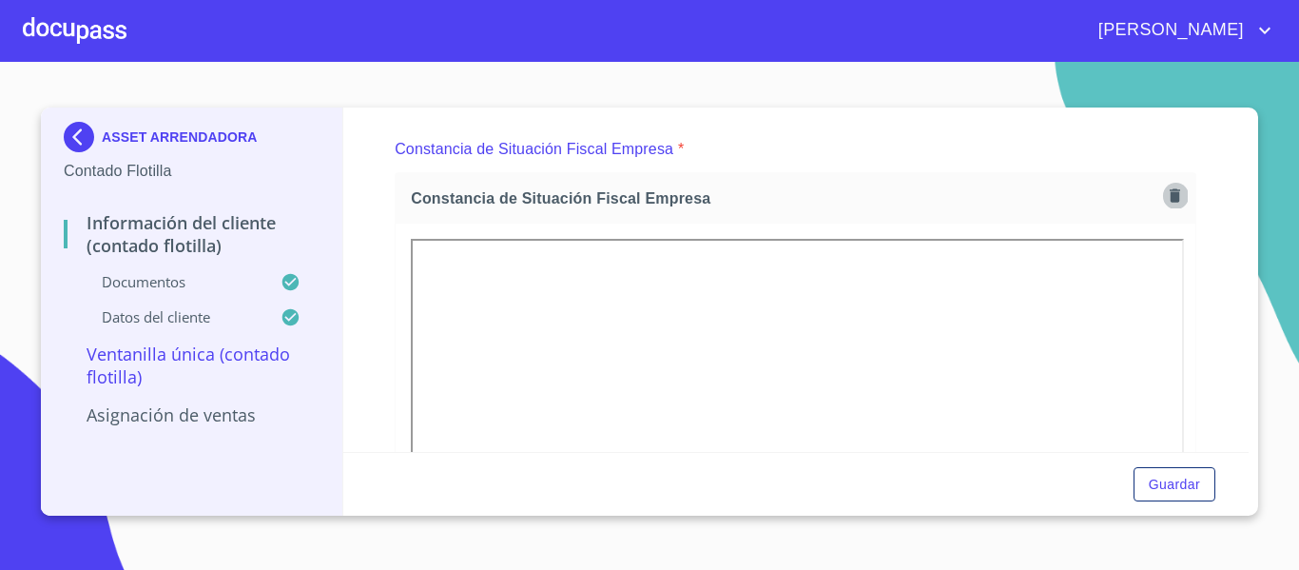
click at [1166, 196] on icon "button" at bounding box center [1175, 195] width 18 height 18
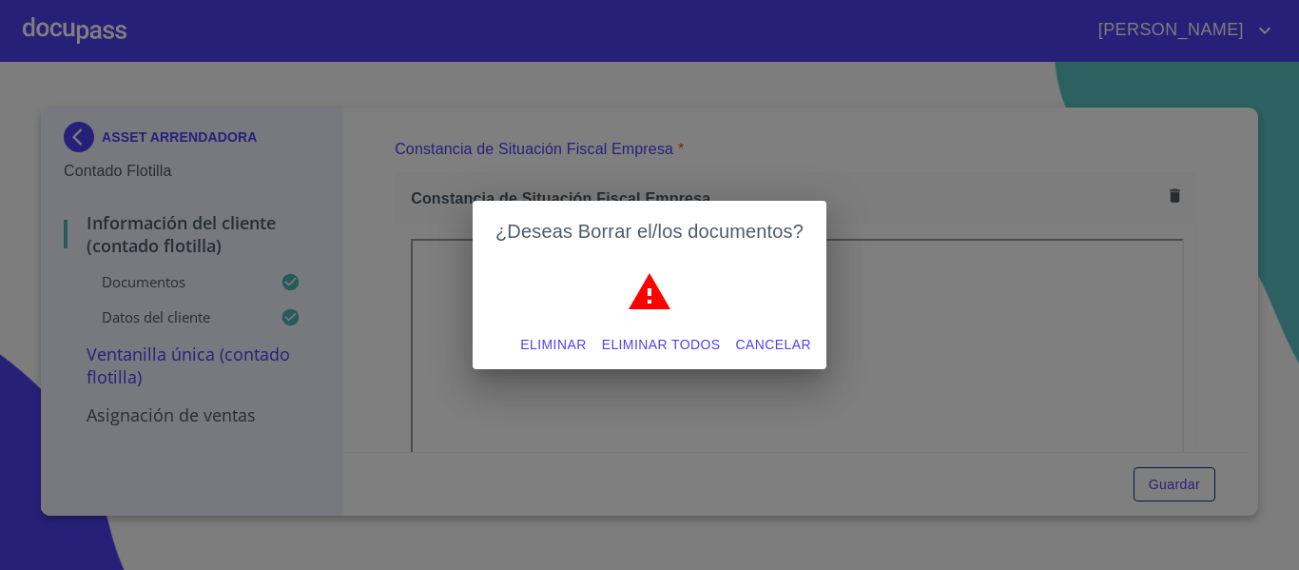
click at [564, 350] on span "Eliminar" at bounding box center [553, 345] width 66 height 24
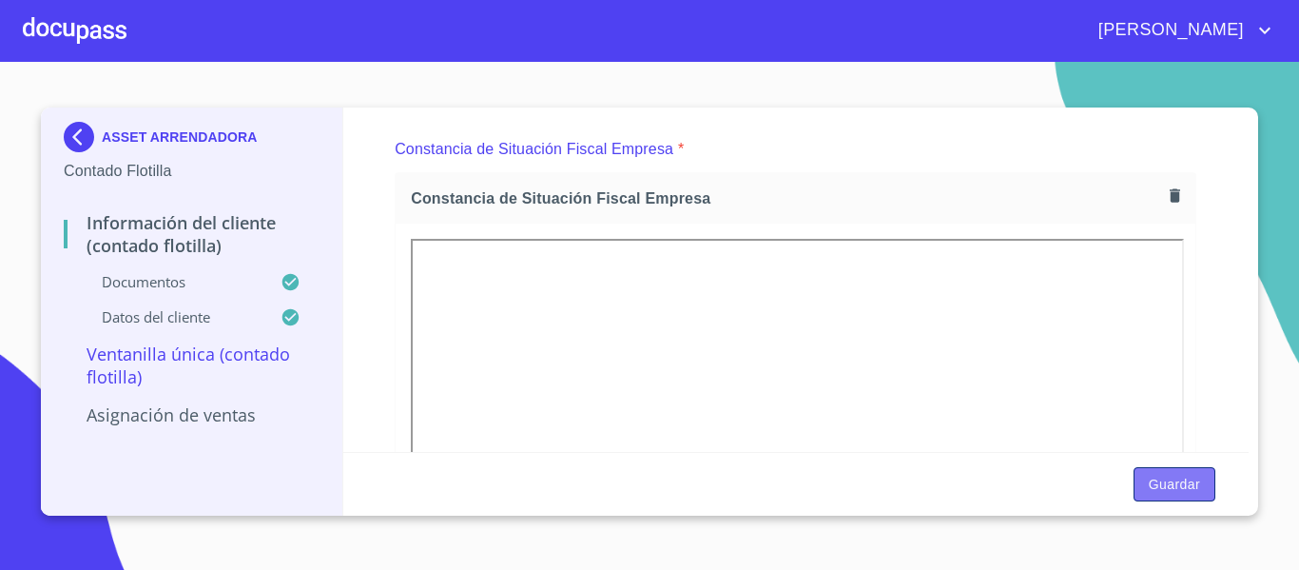
click at [1178, 481] on span "Guardar" at bounding box center [1174, 485] width 51 height 24
